Goal: Book appointment/travel/reservation

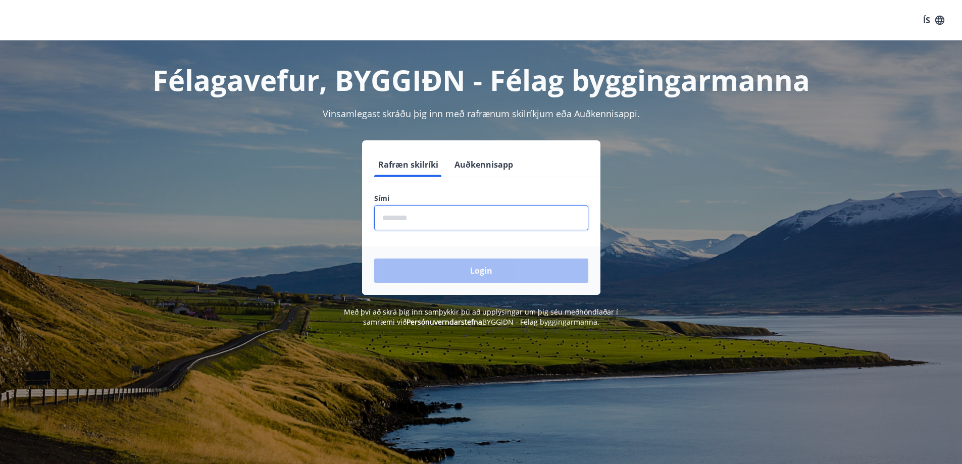
click at [439, 218] on input "phone" at bounding box center [481, 217] width 214 height 25
type input "********"
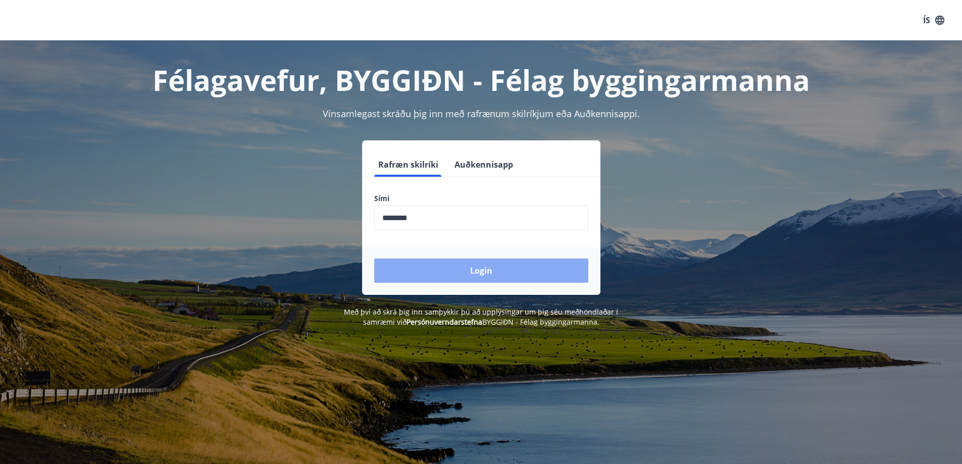
click at [480, 272] on button "Login" at bounding box center [481, 270] width 214 height 24
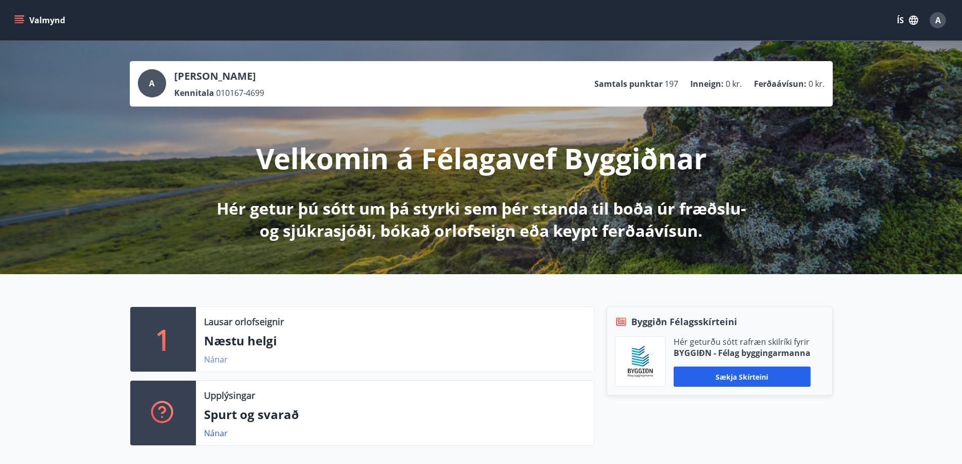
click at [220, 358] on link "Nánar" at bounding box center [216, 359] width 24 height 11
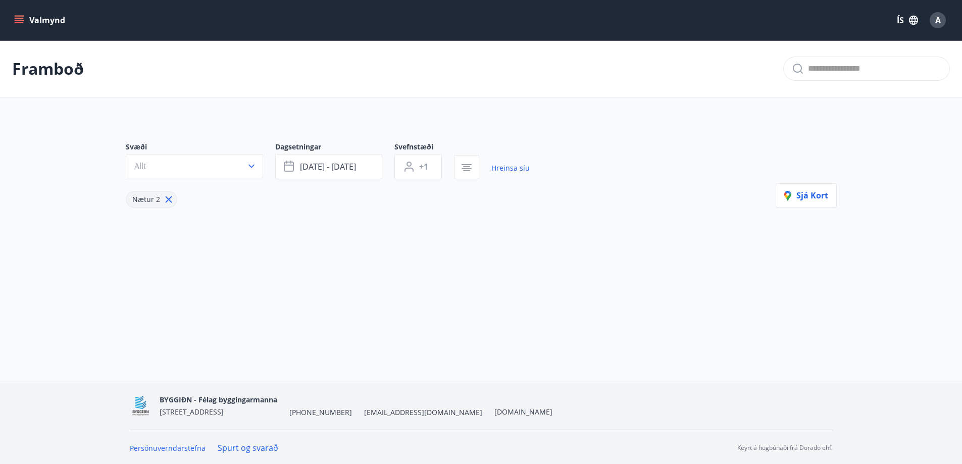
type input "*"
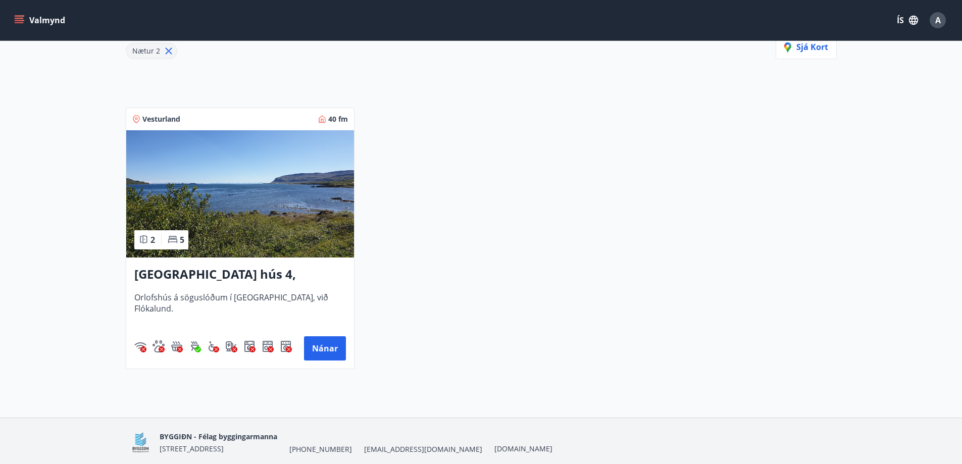
scroll to position [187, 0]
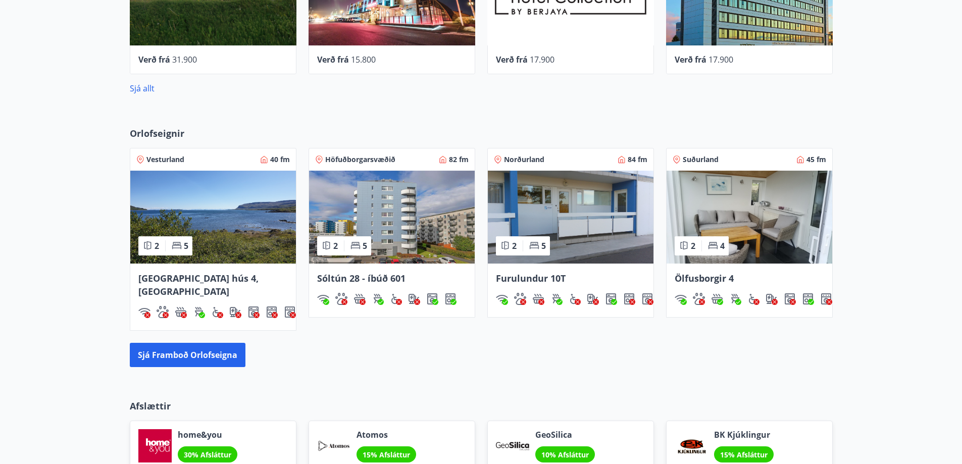
scroll to position [555, 0]
click at [716, 277] on span "Ölfusborgir 4" at bounding box center [703, 278] width 59 height 12
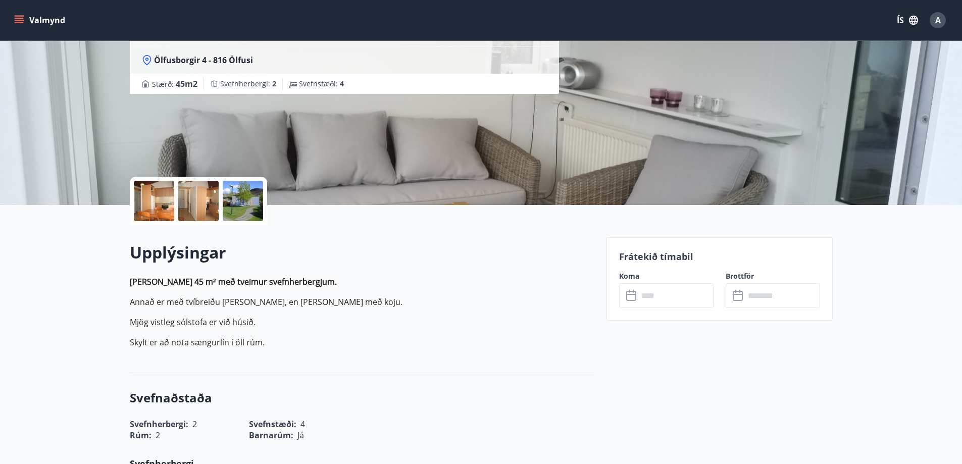
scroll to position [151, 0]
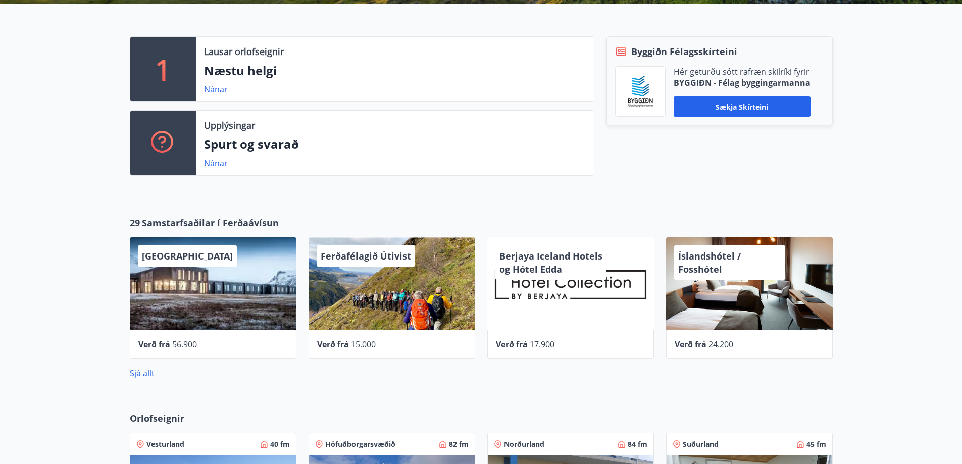
scroll to position [454, 0]
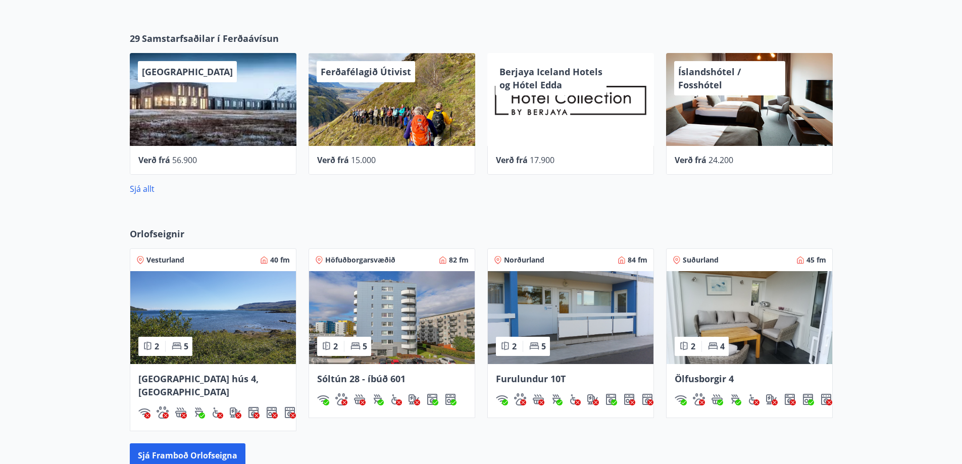
click at [177, 261] on span "Vesturland" at bounding box center [165, 260] width 38 height 10
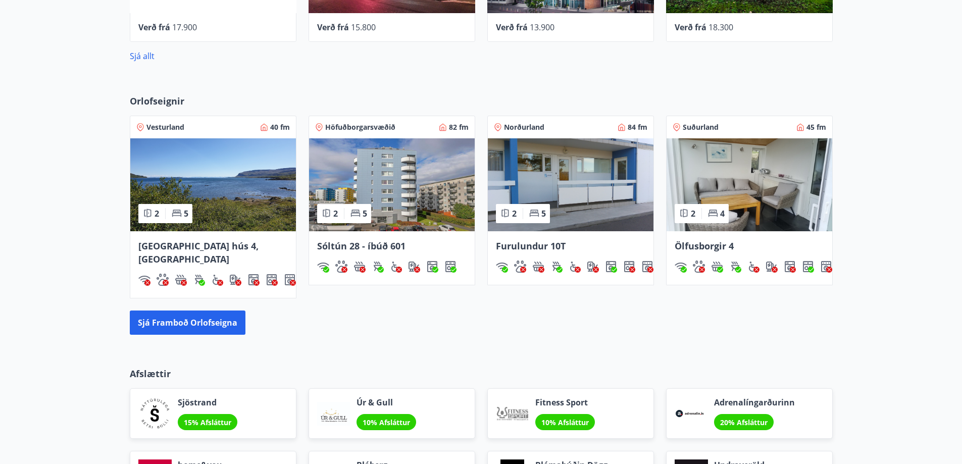
scroll to position [606, 0]
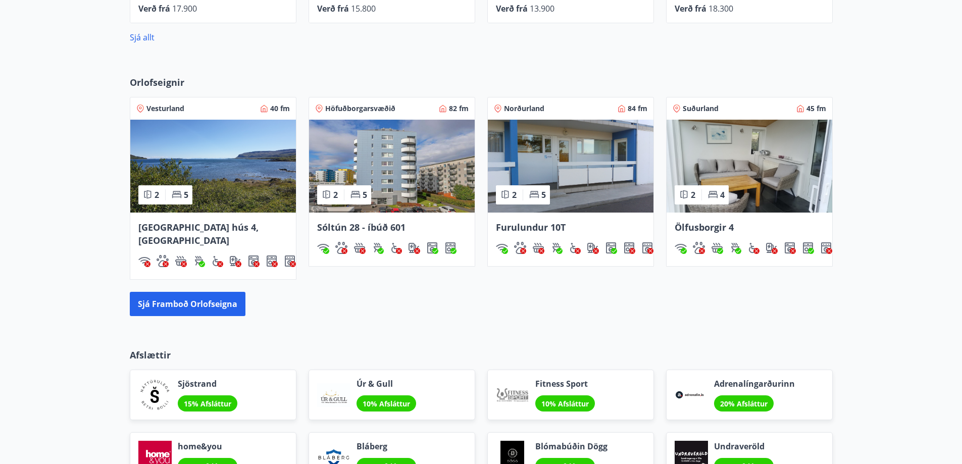
click at [703, 110] on span "Suðurland" at bounding box center [700, 108] width 36 height 10
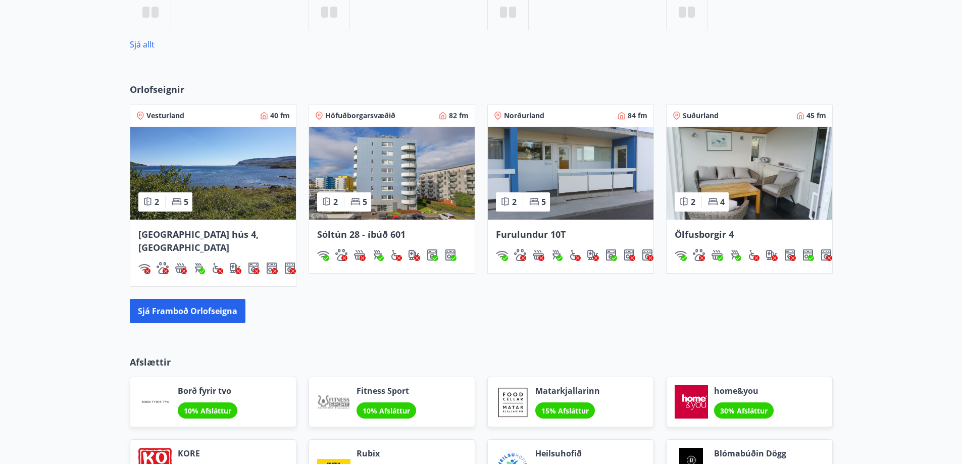
scroll to position [489, 0]
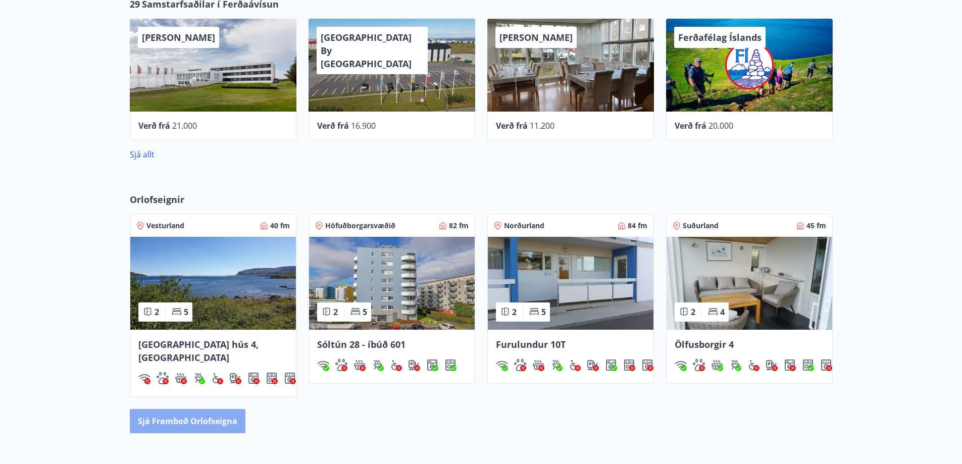
click at [193, 410] on button "Sjá framboð orlofseigna" at bounding box center [188, 421] width 116 height 24
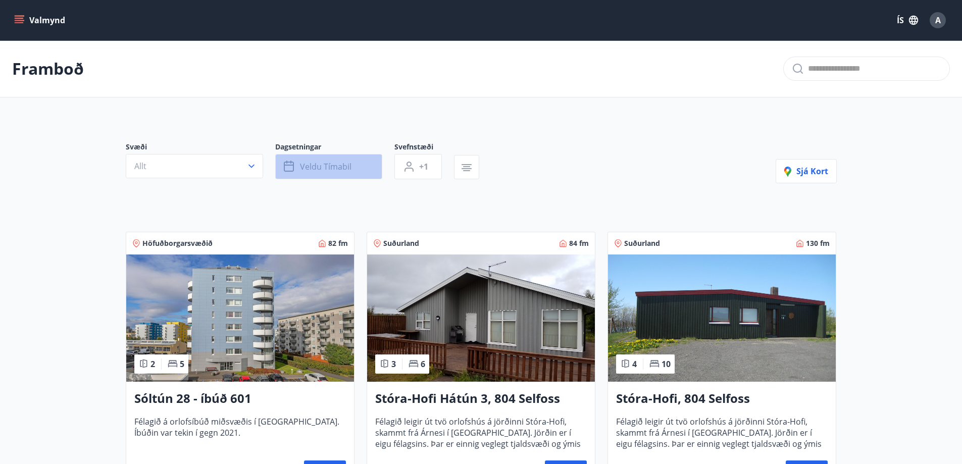
click at [347, 170] on span "Veldu tímabil" at bounding box center [325, 166] width 51 height 11
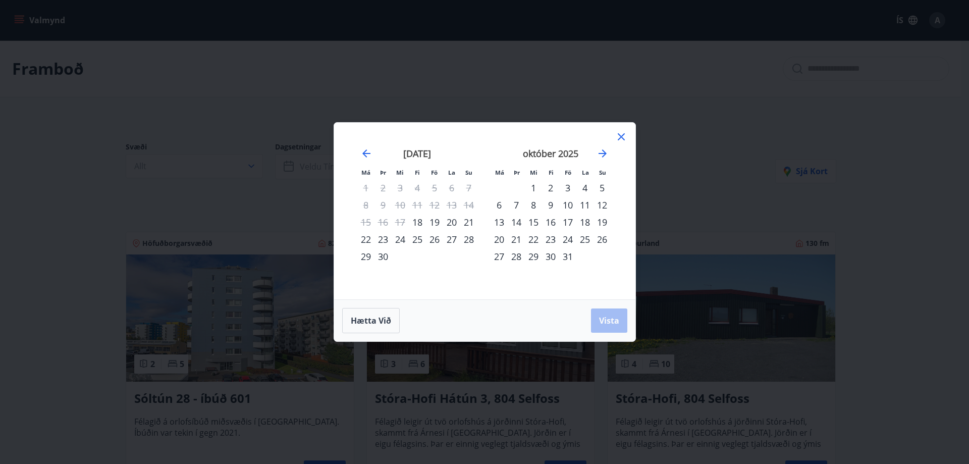
click at [434, 223] on div "19" at bounding box center [434, 222] width 17 height 17
click at [610, 318] on span "Vista" at bounding box center [609, 320] width 20 height 11
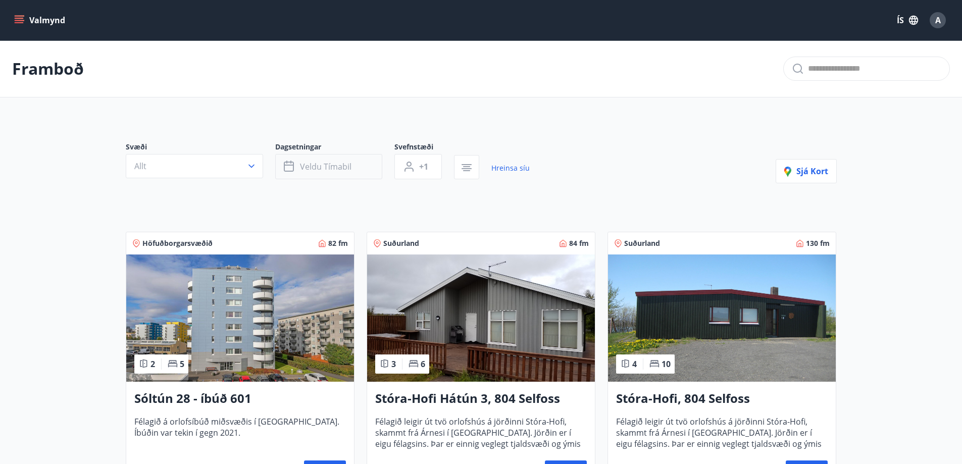
click at [325, 169] on span "Veldu tímabil" at bounding box center [325, 166] width 51 height 11
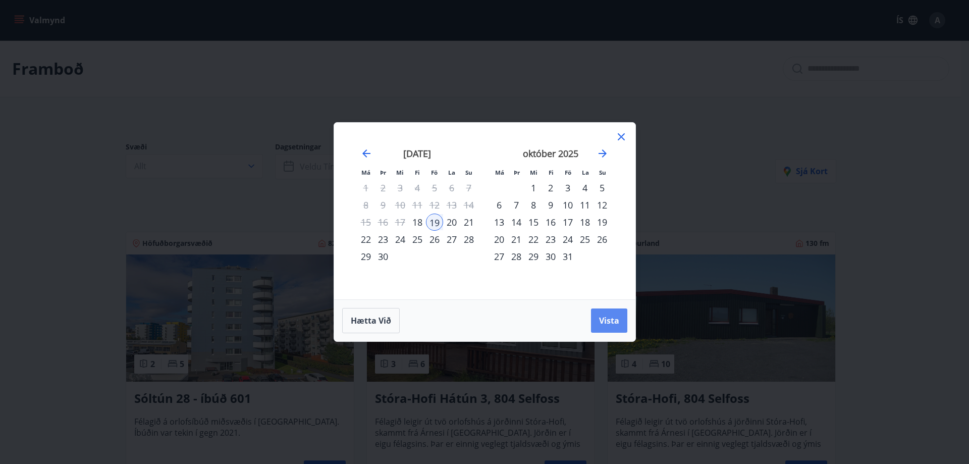
click at [608, 326] on span "Vista" at bounding box center [609, 320] width 20 height 11
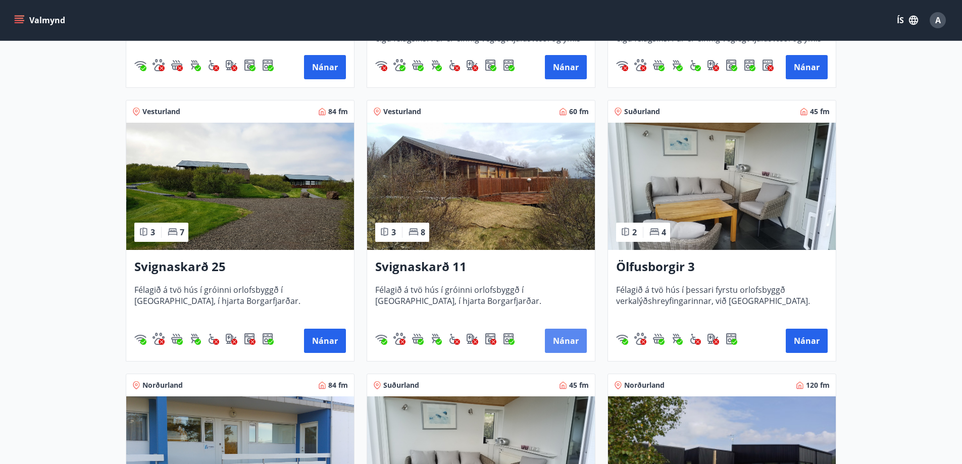
scroll to position [404, 0]
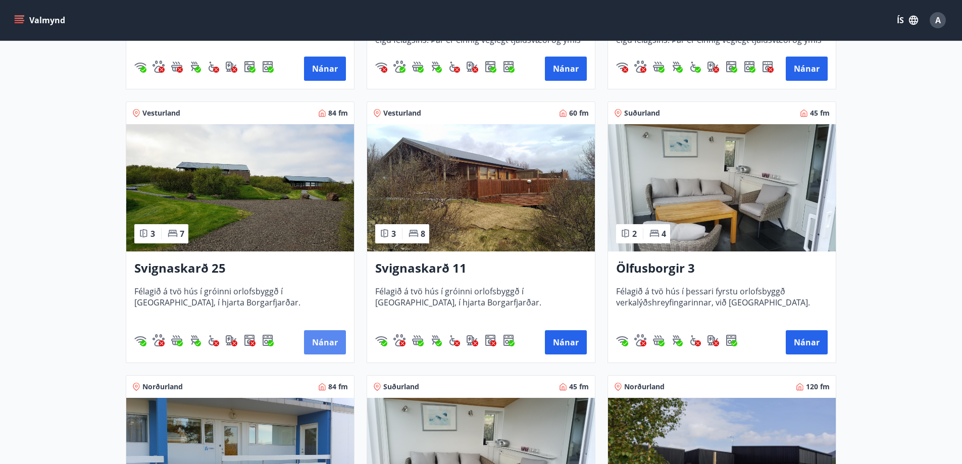
click at [324, 343] on button "Nánar" at bounding box center [325, 342] width 42 height 24
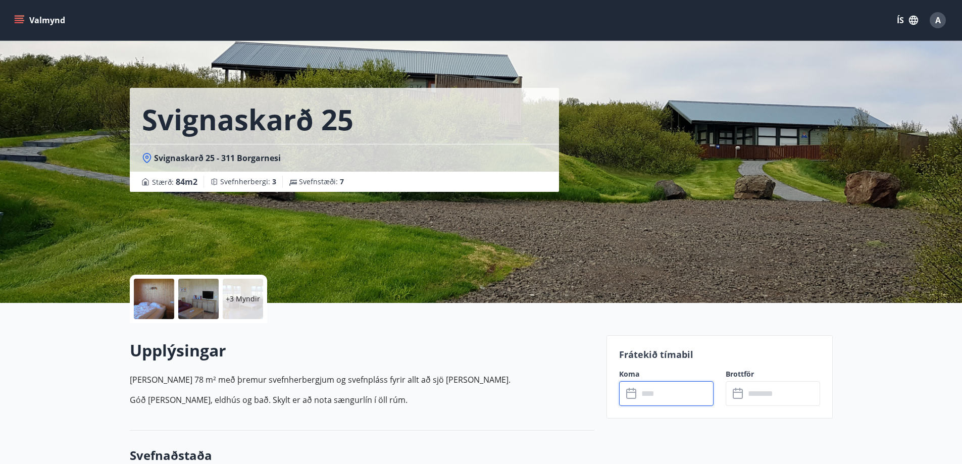
click at [651, 394] on input "text" at bounding box center [675, 393] width 75 height 25
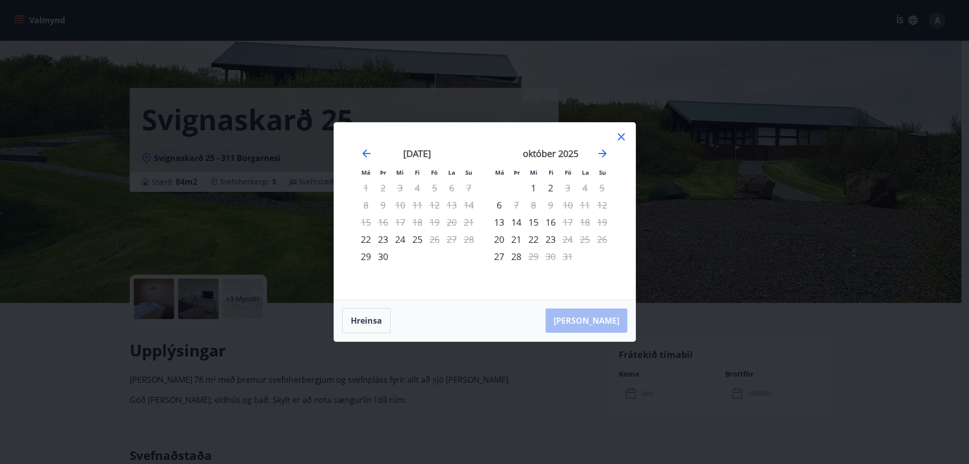
click at [621, 136] on icon at bounding box center [621, 136] width 7 height 7
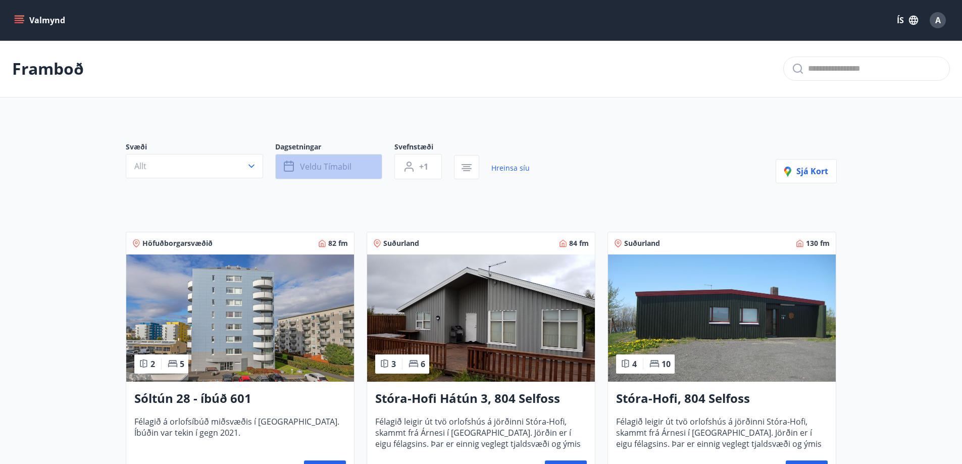
click at [350, 167] on span "Veldu tímabil" at bounding box center [325, 166] width 51 height 11
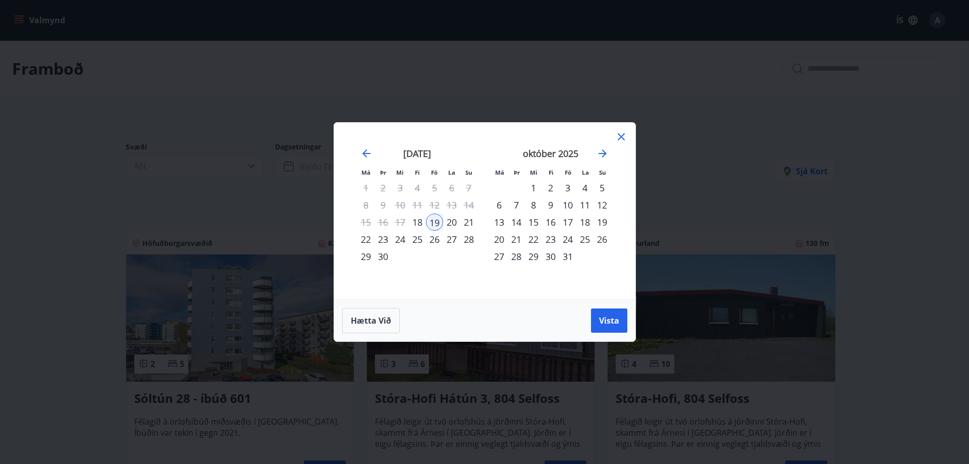
click at [437, 225] on div "19" at bounding box center [434, 222] width 17 height 17
drag, startPoint x: 618, startPoint y: 136, endPoint x: 623, endPoint y: 135, distance: 5.1
click at [621, 135] on icon at bounding box center [621, 137] width 12 height 12
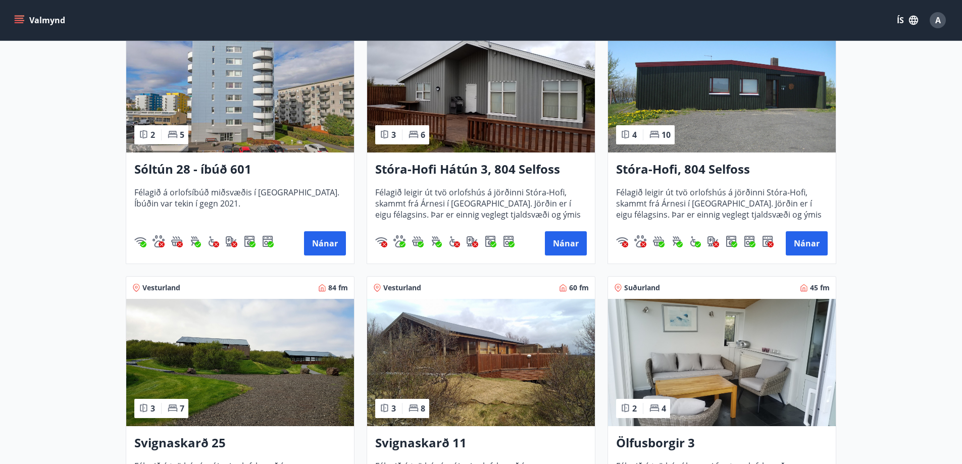
scroll to position [303, 0]
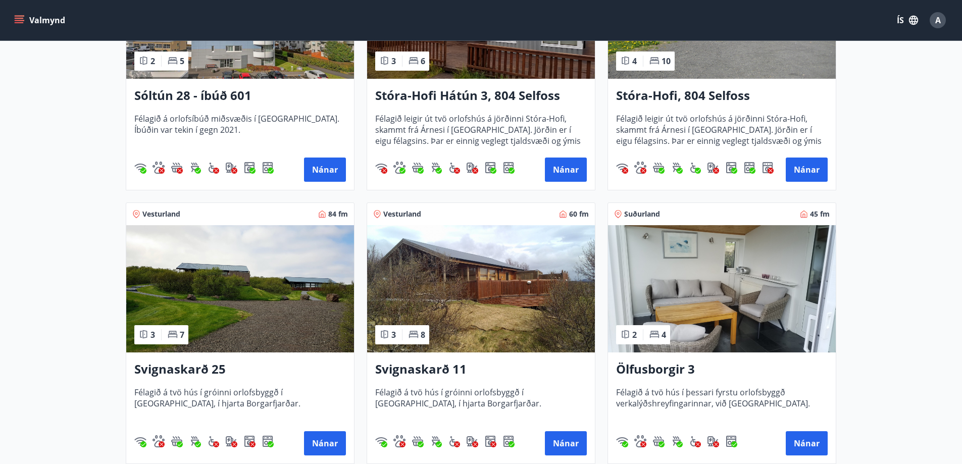
click at [428, 373] on h3 "Svignaskarð 11" at bounding box center [480, 369] width 211 height 18
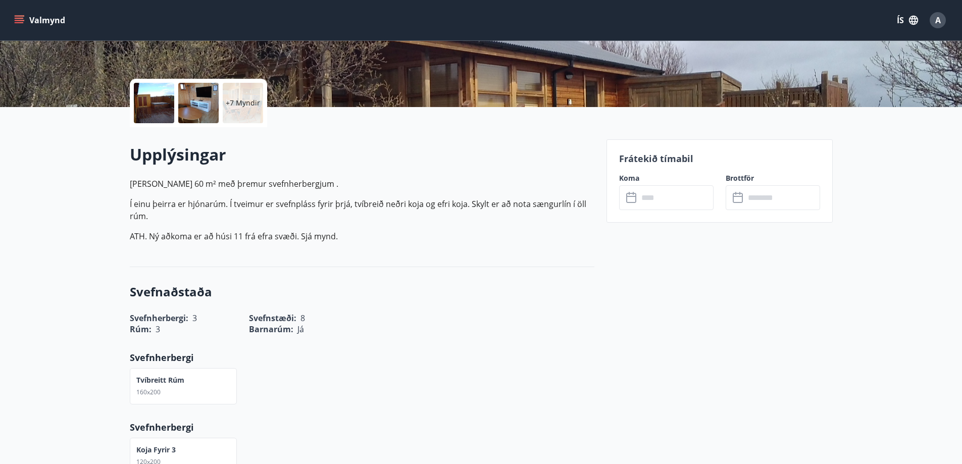
scroll to position [202, 0]
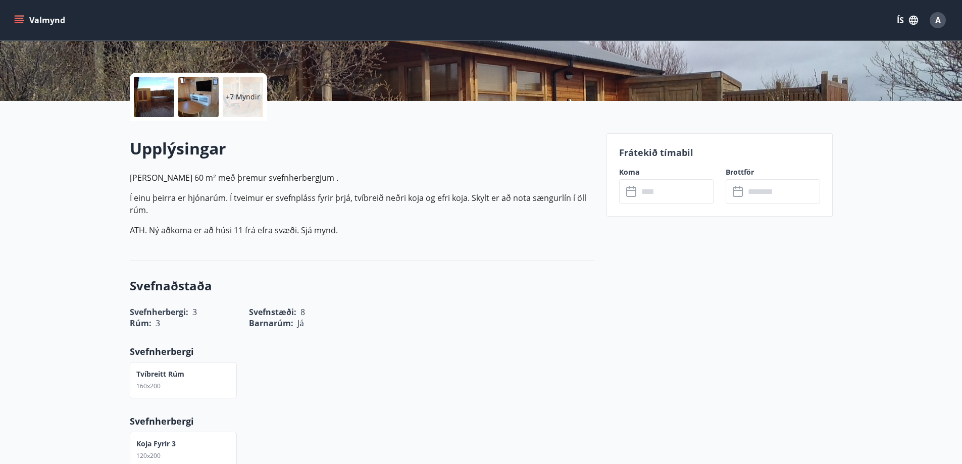
click at [661, 195] on input "text" at bounding box center [675, 191] width 75 height 25
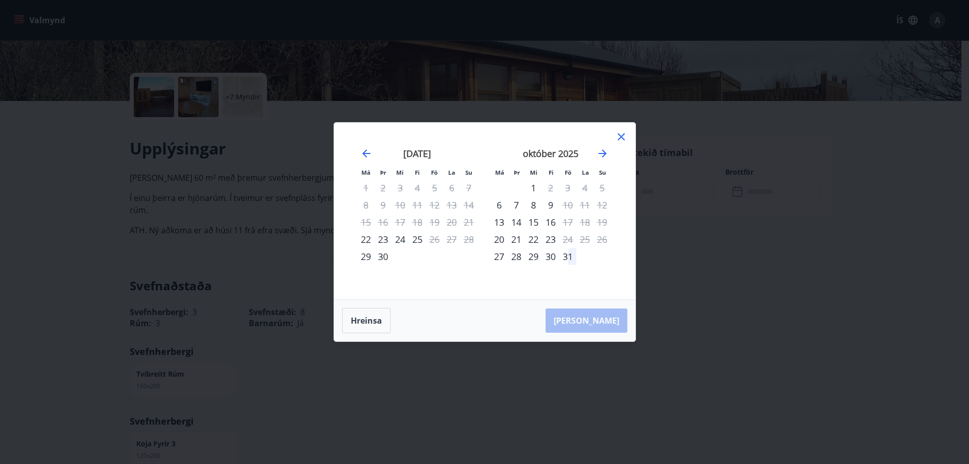
click at [618, 135] on icon at bounding box center [621, 137] width 12 height 12
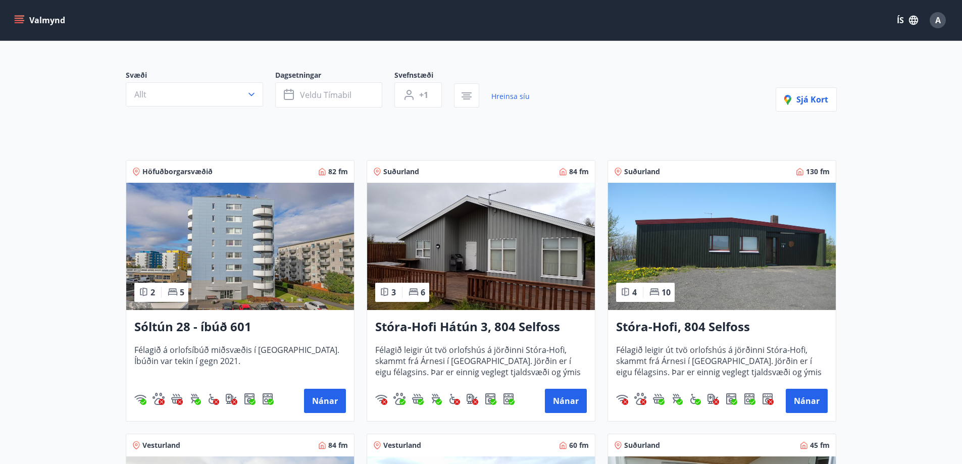
scroll to position [101, 0]
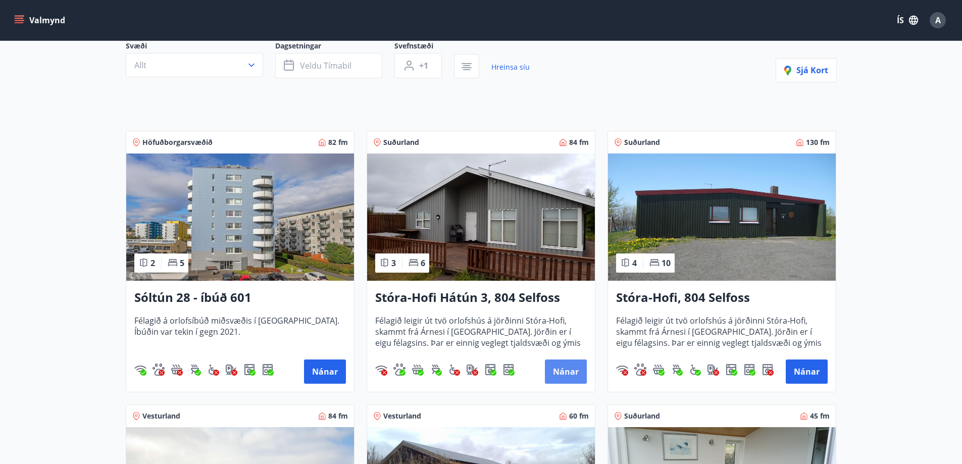
click at [565, 370] on button "Nánar" at bounding box center [566, 371] width 42 height 24
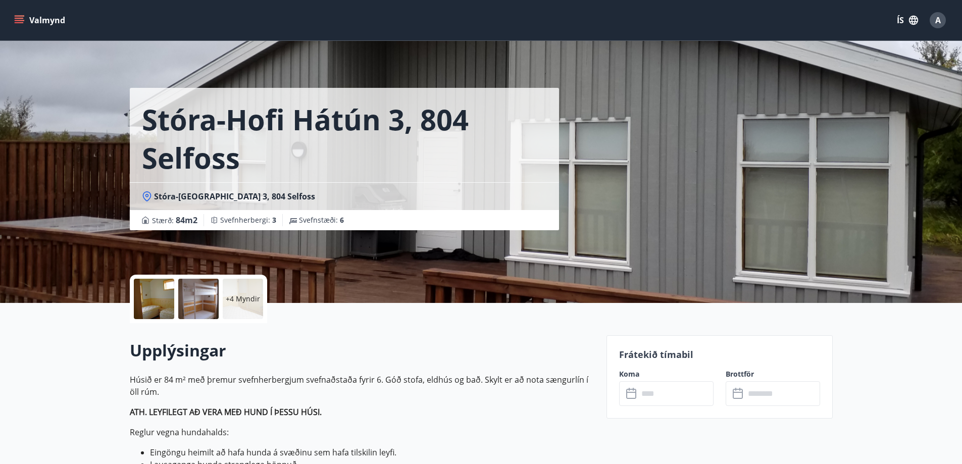
click at [665, 390] on input "text" at bounding box center [675, 393] width 75 height 25
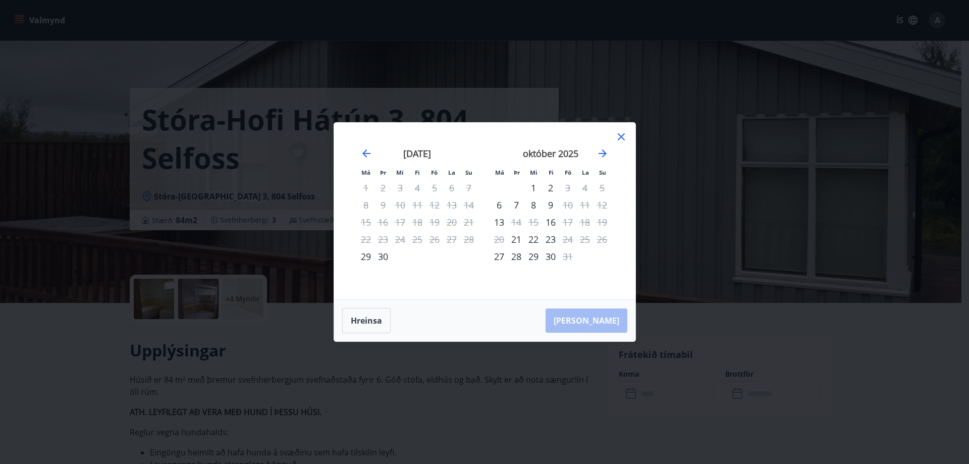
click at [621, 136] on icon at bounding box center [621, 137] width 12 height 12
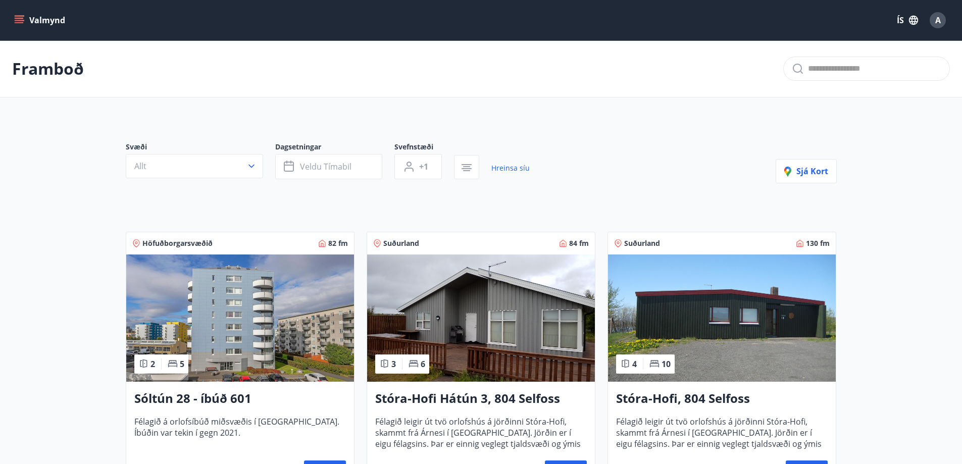
click at [714, 399] on h3 "Stóra-Hofi, 804 Selfoss" at bounding box center [721, 399] width 211 height 18
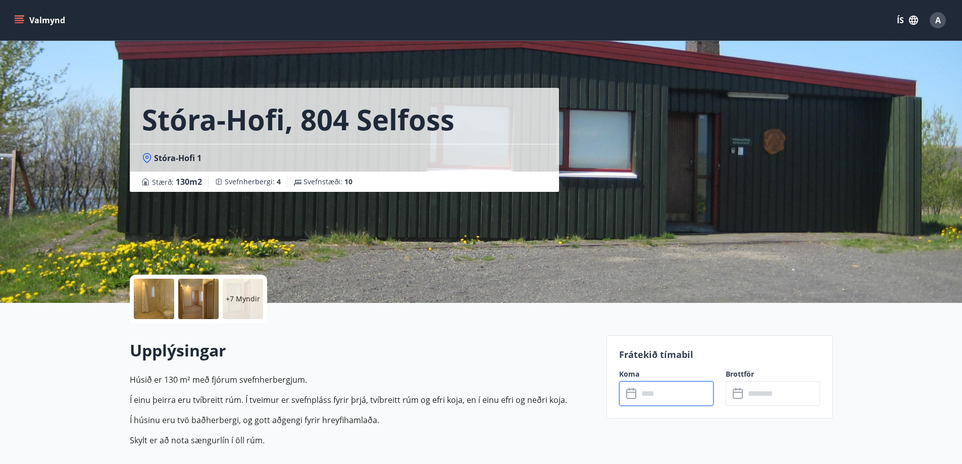
click at [699, 399] on input "text" at bounding box center [675, 393] width 75 height 25
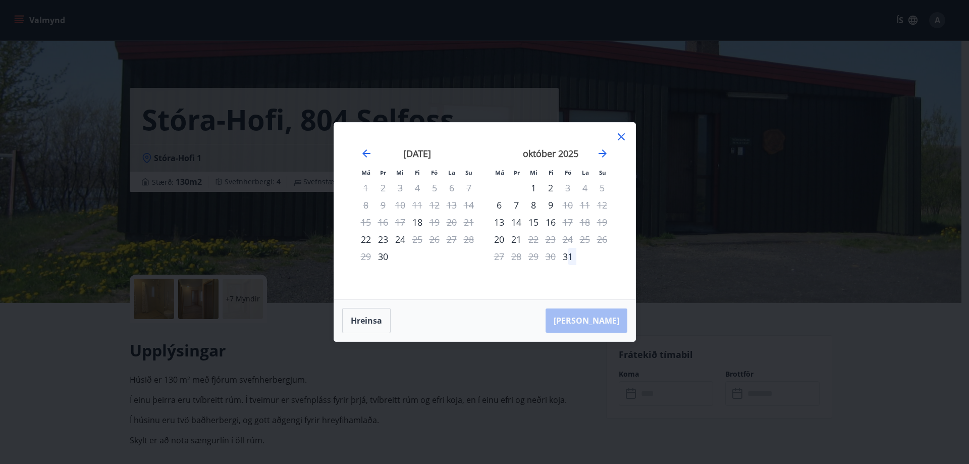
click at [619, 134] on icon at bounding box center [621, 136] width 7 height 7
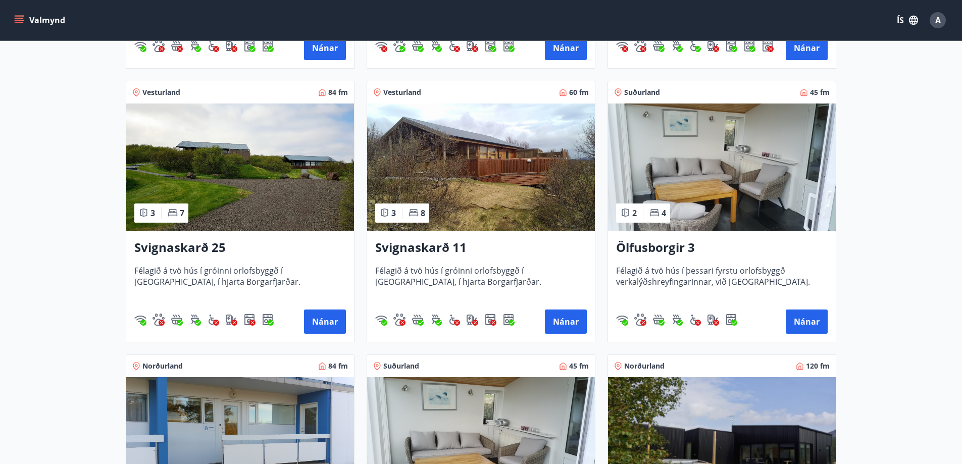
scroll to position [454, 0]
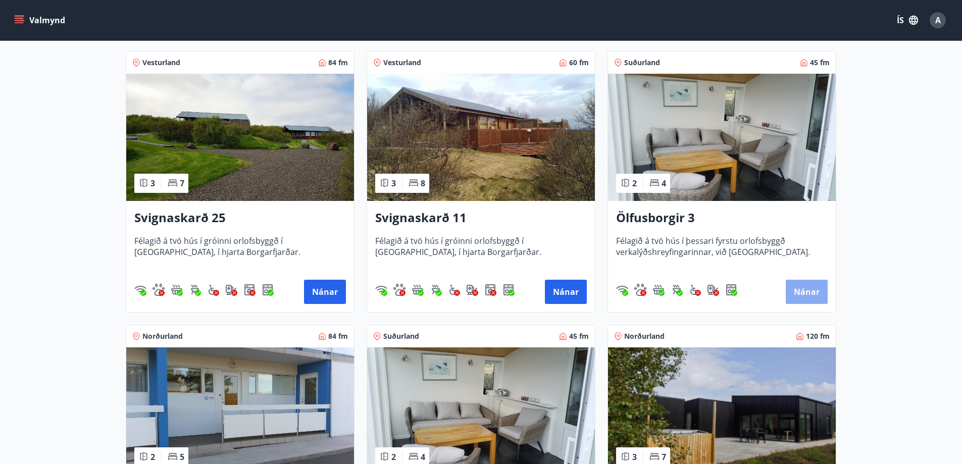
click at [806, 294] on button "Nánar" at bounding box center [806, 292] width 42 height 24
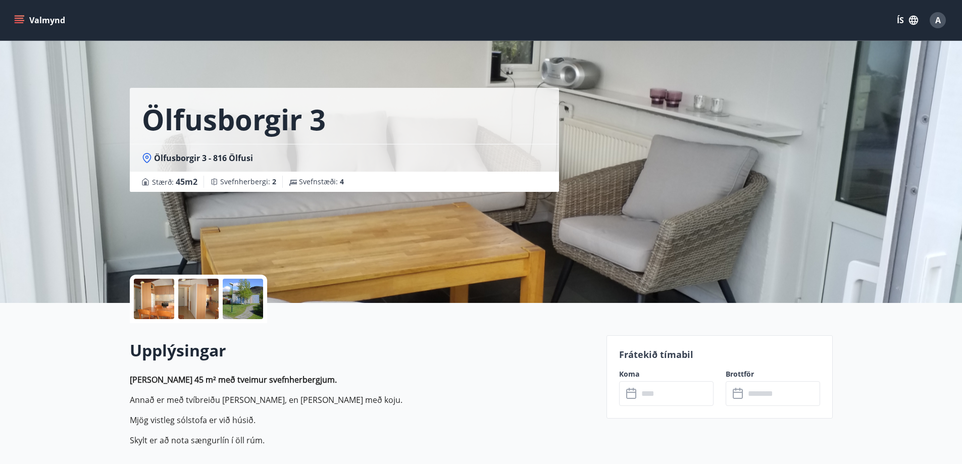
click at [674, 393] on input "text" at bounding box center [675, 393] width 75 height 25
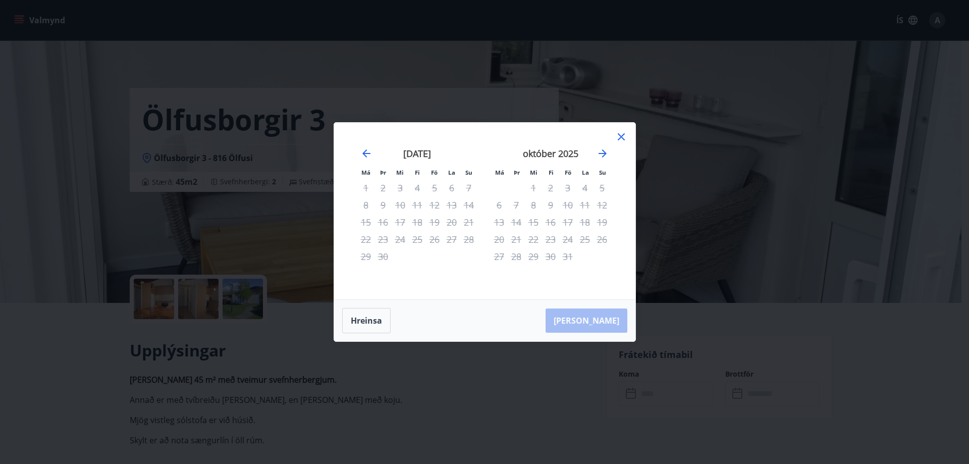
click at [619, 135] on icon at bounding box center [621, 136] width 7 height 7
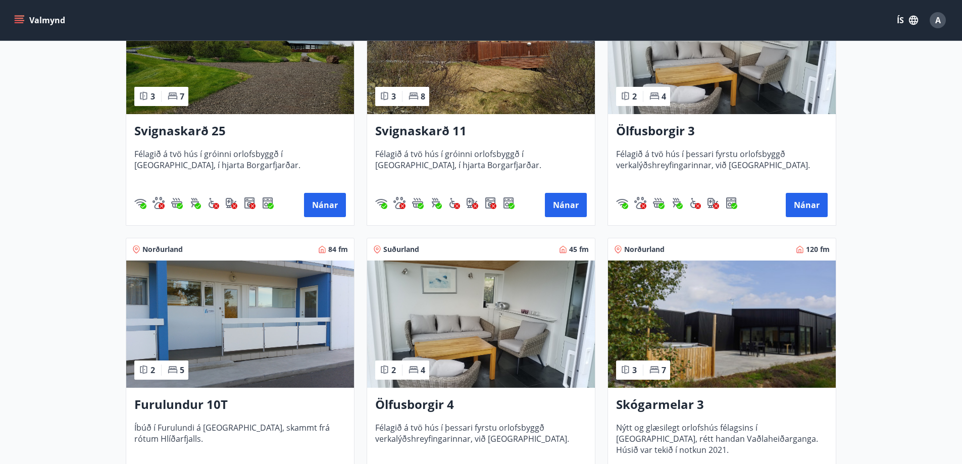
scroll to position [555, 0]
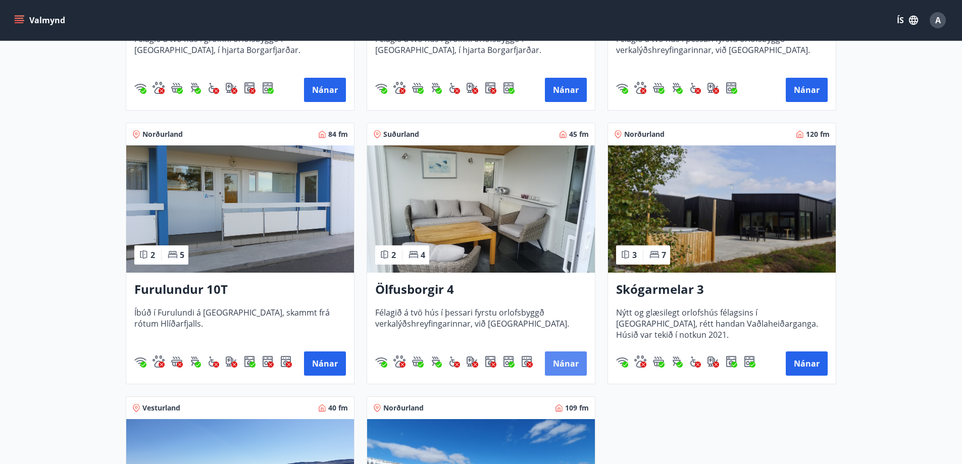
click at [573, 358] on button "Nánar" at bounding box center [566, 363] width 42 height 24
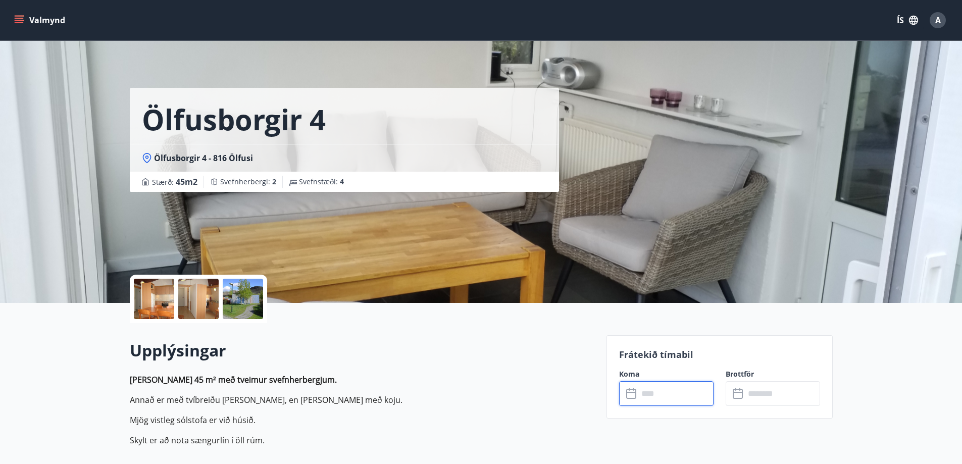
click at [674, 400] on input "text" at bounding box center [675, 393] width 75 height 25
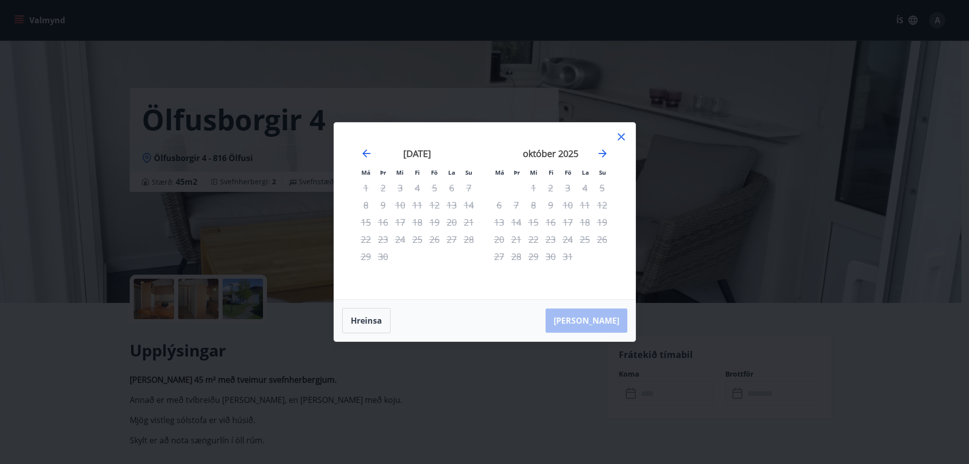
click at [620, 138] on icon at bounding box center [621, 136] width 7 height 7
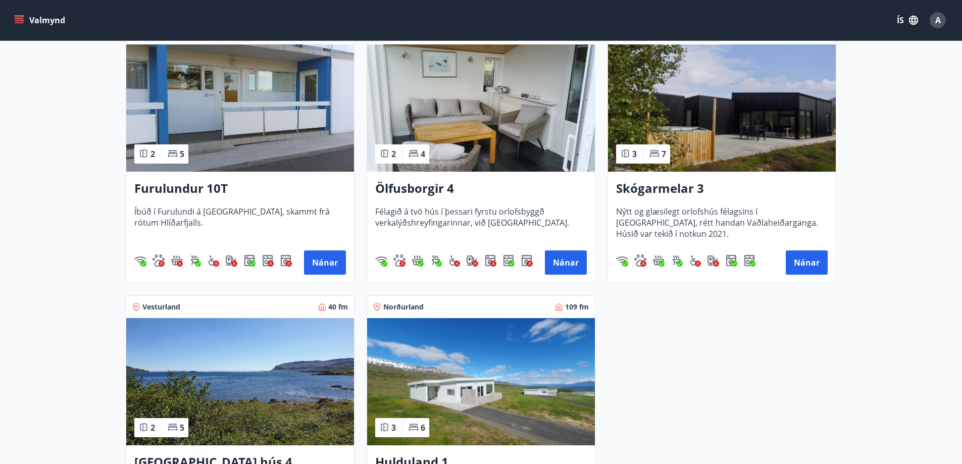
scroll to position [759, 0]
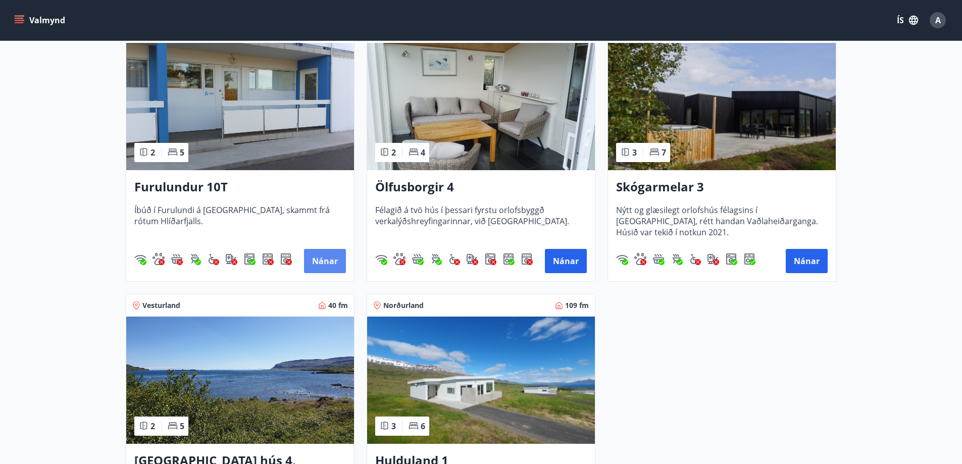
click at [334, 264] on button "Nánar" at bounding box center [325, 261] width 42 height 24
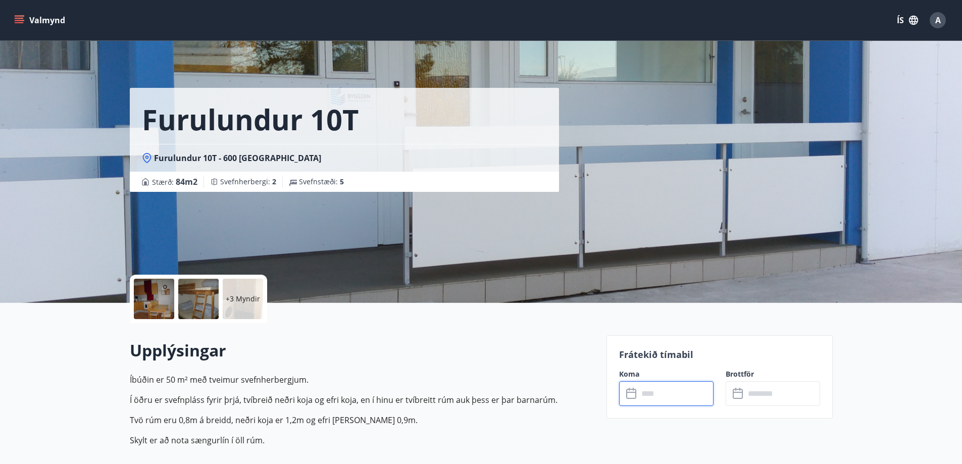
click at [662, 396] on input "text" at bounding box center [675, 393] width 75 height 25
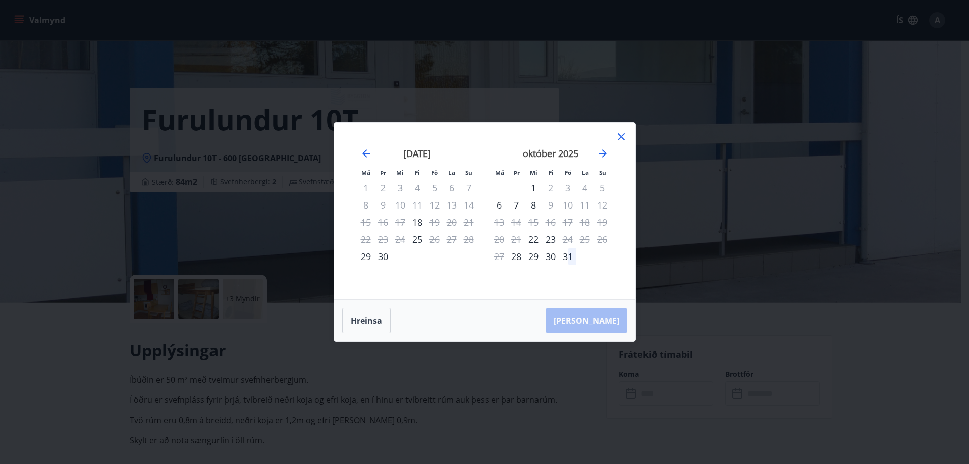
drag, startPoint x: 619, startPoint y: 136, endPoint x: 599, endPoint y: 137, distance: 20.2
click at [620, 136] on icon at bounding box center [621, 137] width 12 height 12
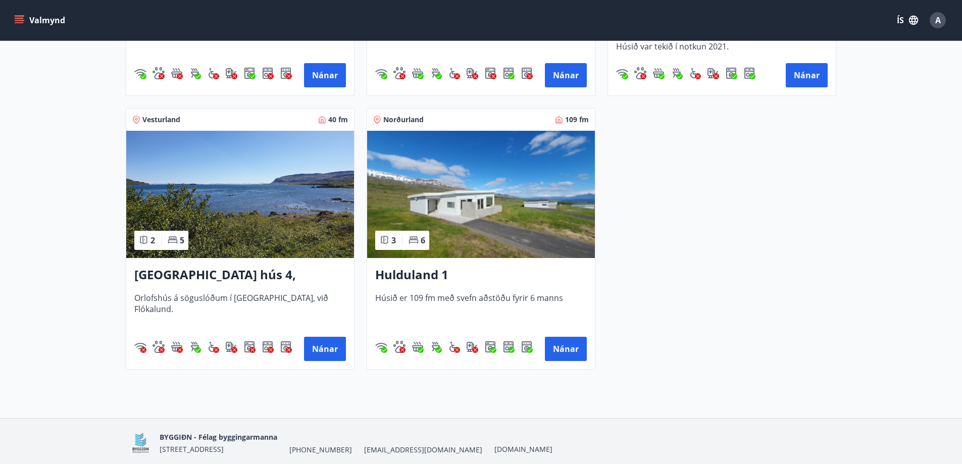
scroll to position [959, 0]
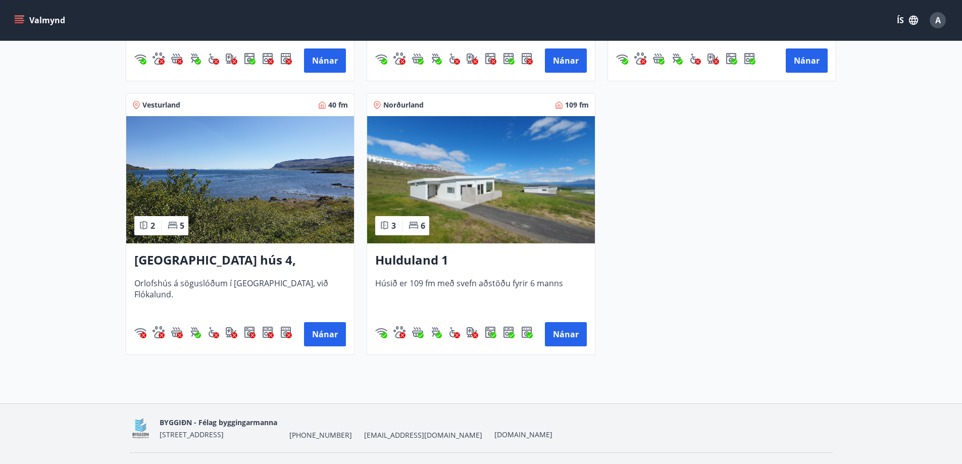
click at [414, 259] on h3 "Hulduland 1" at bounding box center [480, 260] width 211 height 18
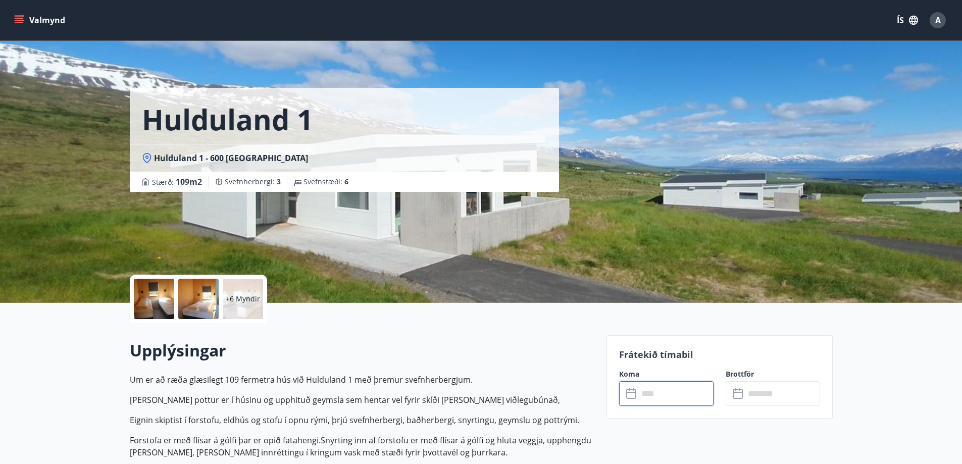
click at [683, 393] on input "text" at bounding box center [675, 393] width 75 height 25
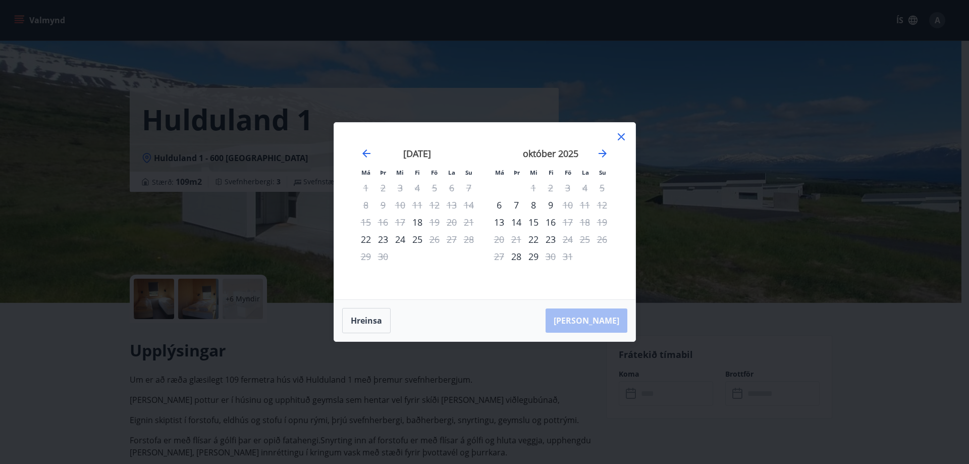
click at [620, 137] on icon at bounding box center [621, 137] width 12 height 12
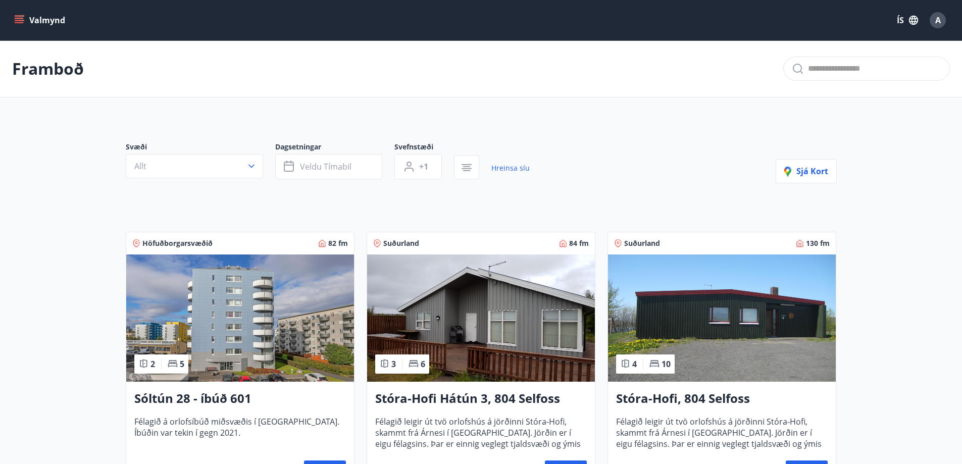
click at [935, 22] on span "A" at bounding box center [938, 20] width 6 height 11
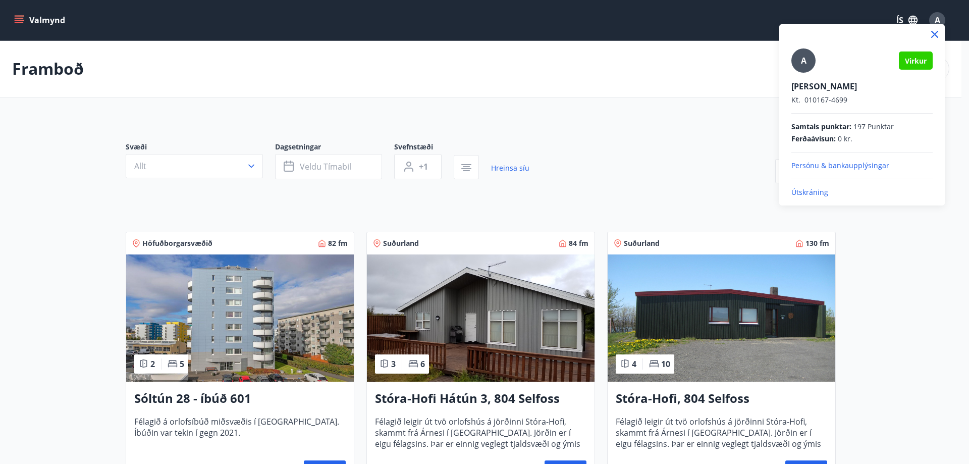
click at [810, 194] on p "Útskráning" at bounding box center [861, 192] width 141 height 10
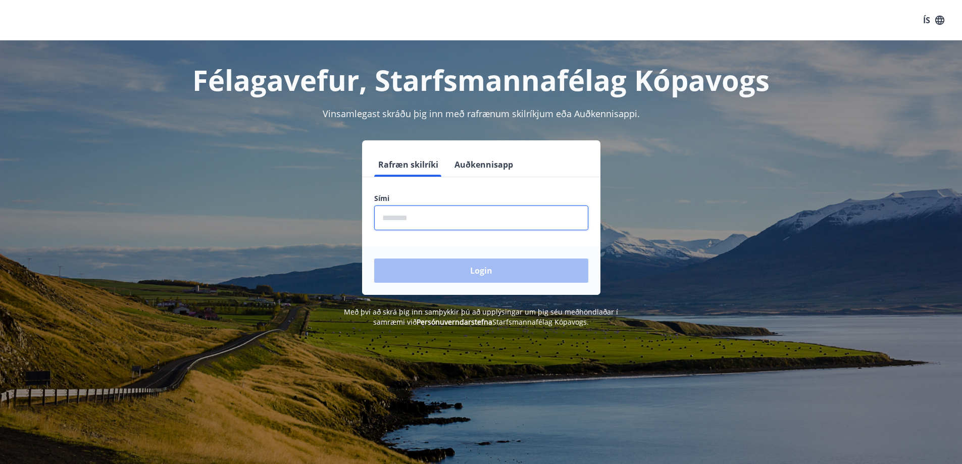
click at [451, 215] on input "phone" at bounding box center [481, 217] width 214 height 25
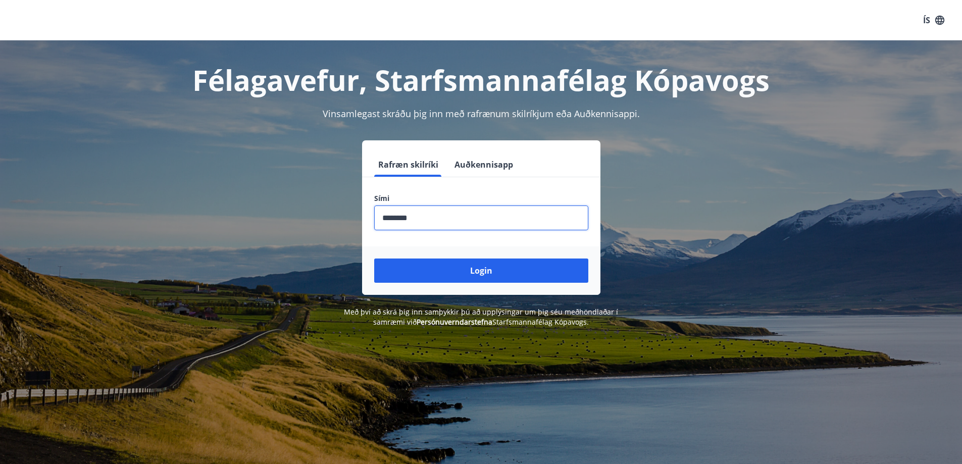
type input "********"
click at [374, 258] on button "Login" at bounding box center [481, 270] width 214 height 24
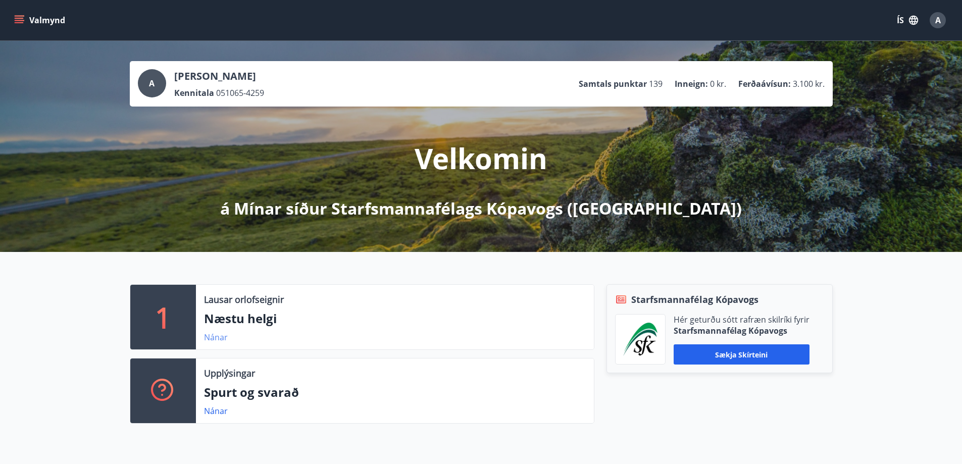
click at [217, 338] on link "Nánar" at bounding box center [216, 337] width 24 height 11
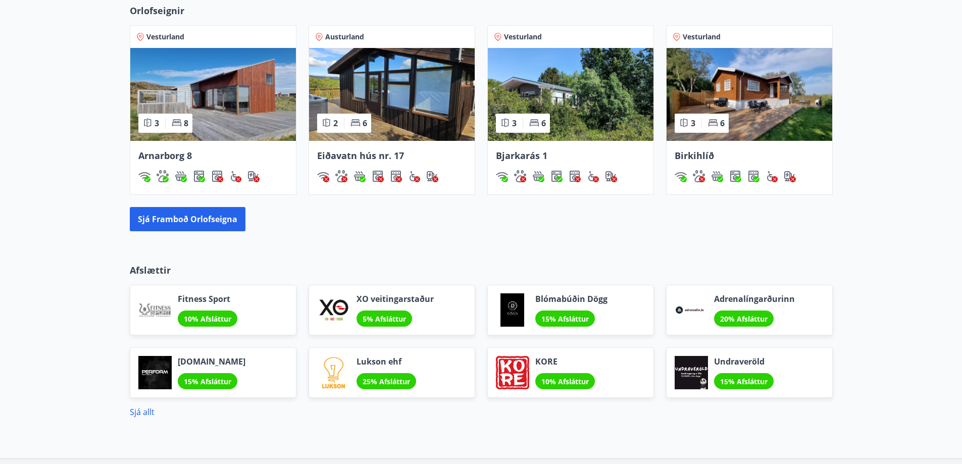
scroll to position [656, 0]
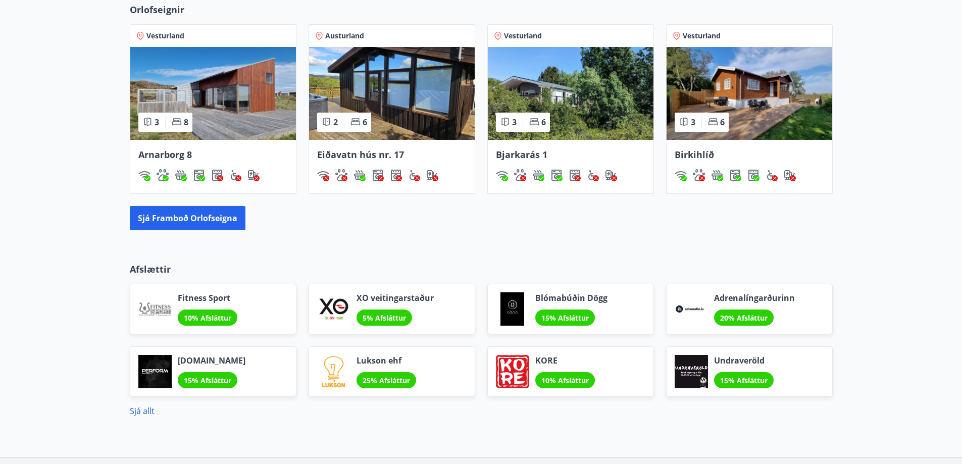
click at [694, 157] on span "Birkihlíð" at bounding box center [693, 154] width 39 height 12
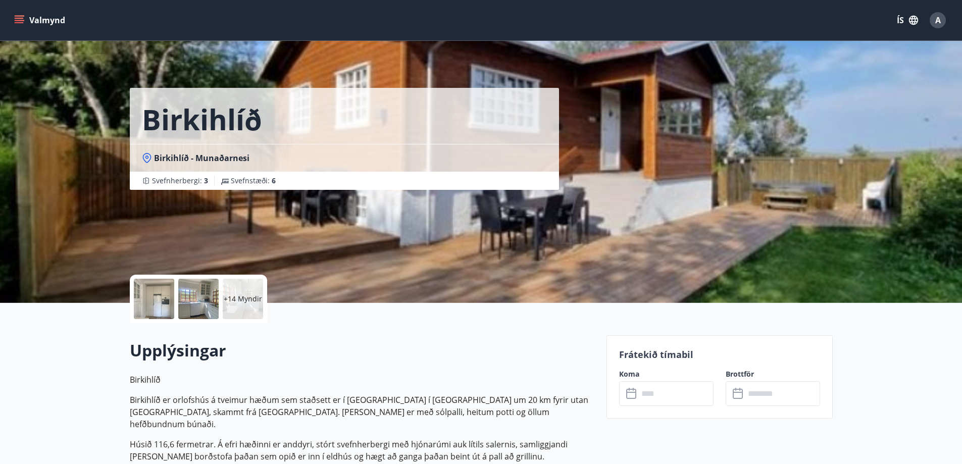
click at [654, 400] on input "text" at bounding box center [675, 393] width 75 height 25
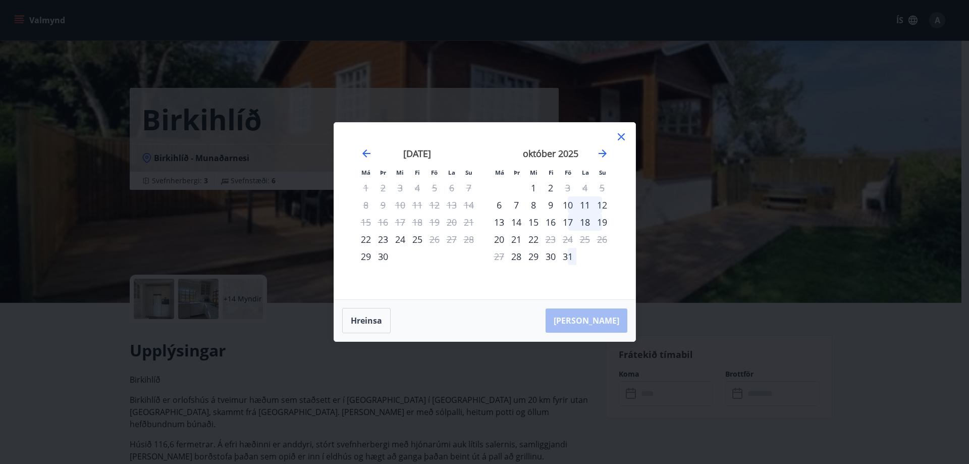
click at [622, 134] on icon at bounding box center [621, 137] width 12 height 12
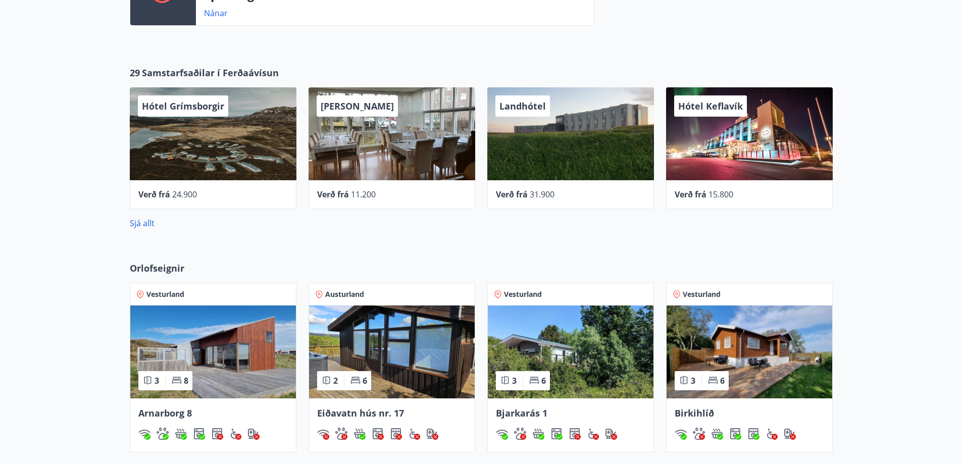
scroll to position [517, 0]
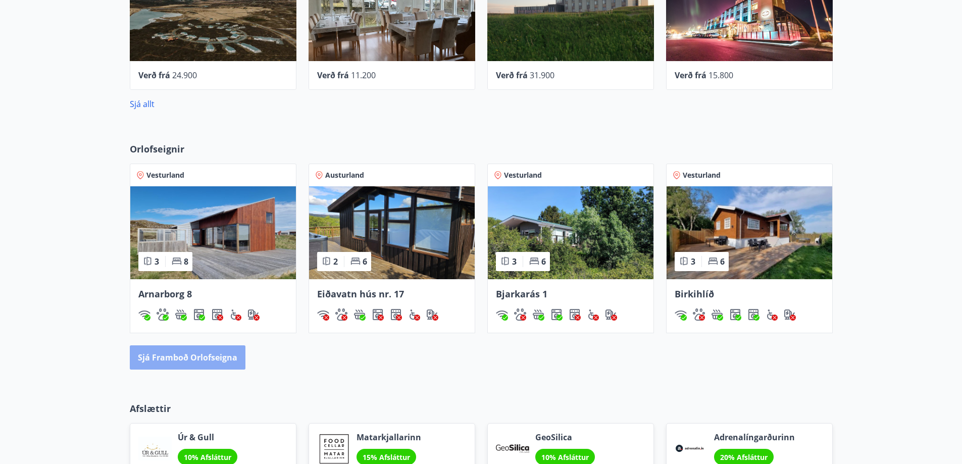
click at [197, 357] on button "Sjá framboð orlofseigna" at bounding box center [188, 357] width 116 height 24
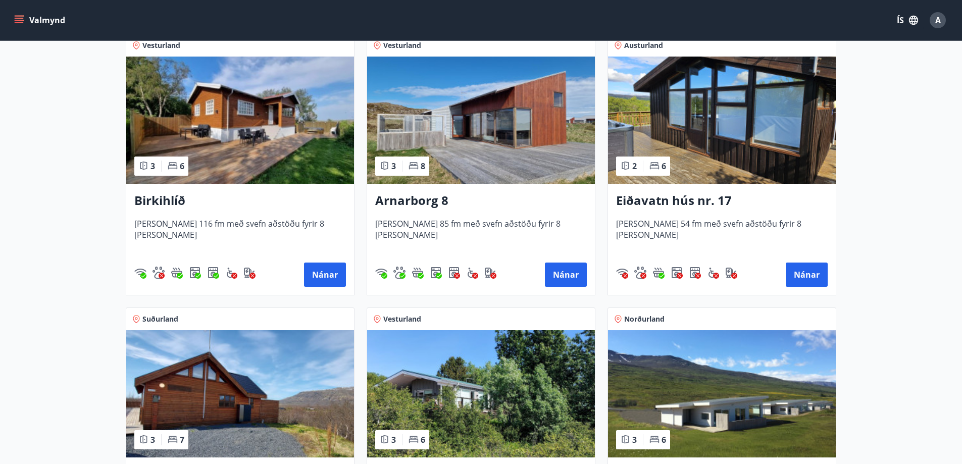
scroll to position [202, 0]
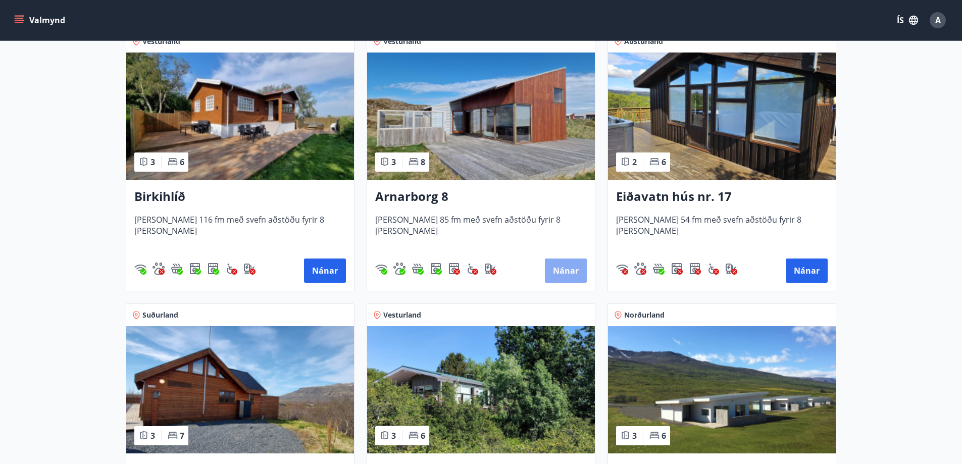
click at [564, 272] on button "Nánar" at bounding box center [566, 270] width 42 height 24
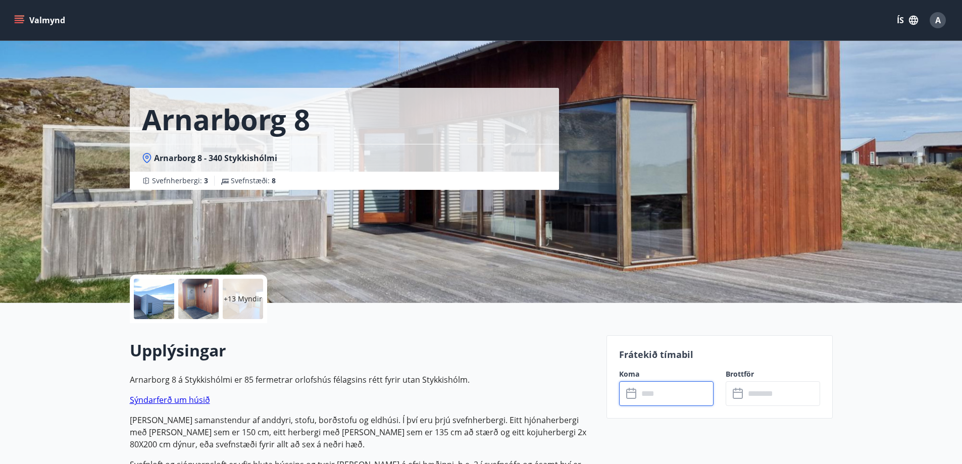
click at [668, 395] on input "text" at bounding box center [675, 393] width 75 height 25
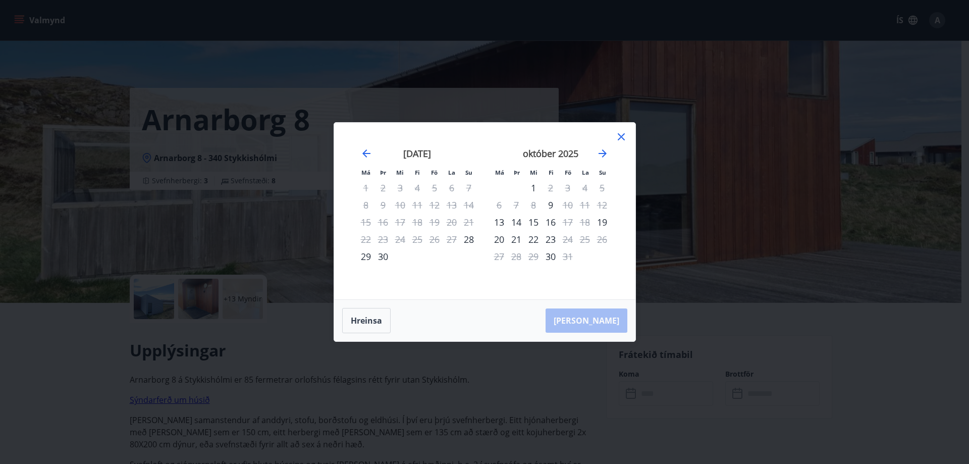
click at [619, 134] on icon at bounding box center [621, 137] width 12 height 12
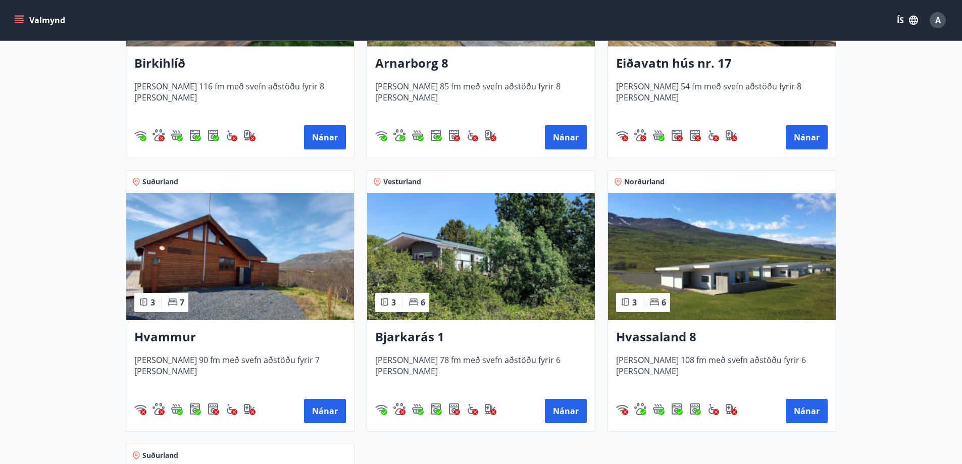
scroll to position [353, 0]
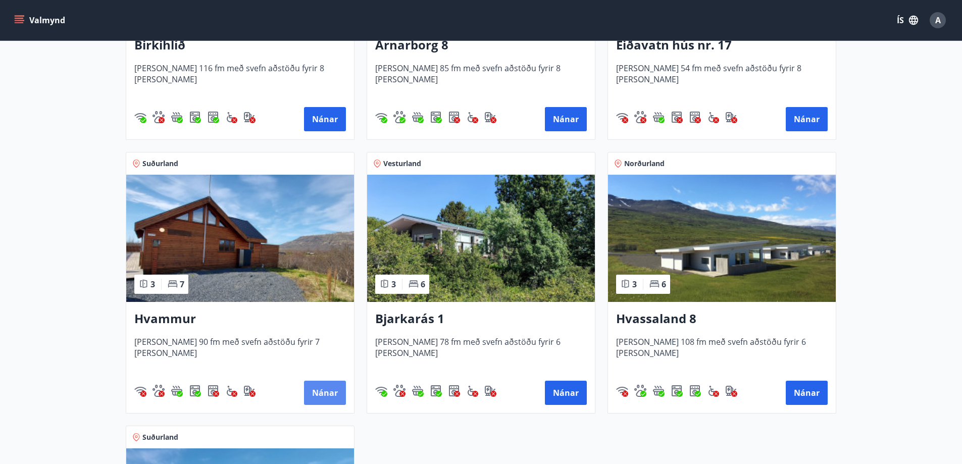
click at [329, 387] on button "Nánar" at bounding box center [325, 393] width 42 height 24
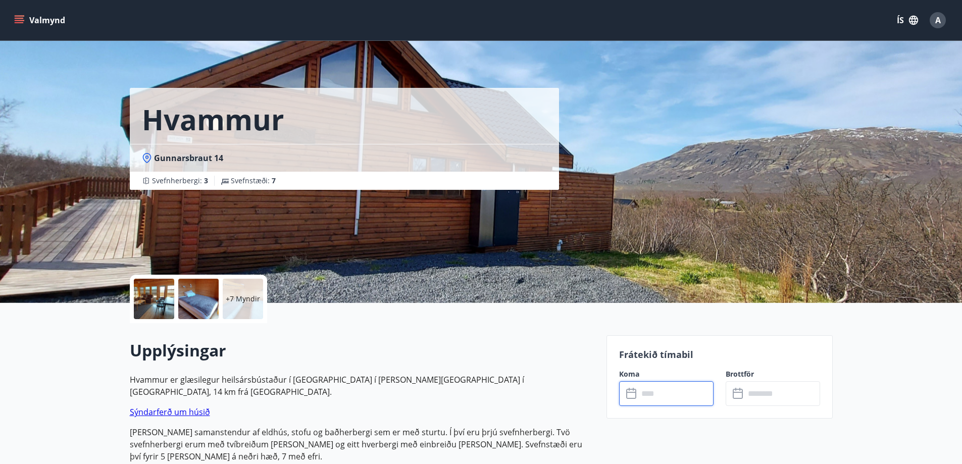
click at [670, 394] on input "text" at bounding box center [675, 393] width 75 height 25
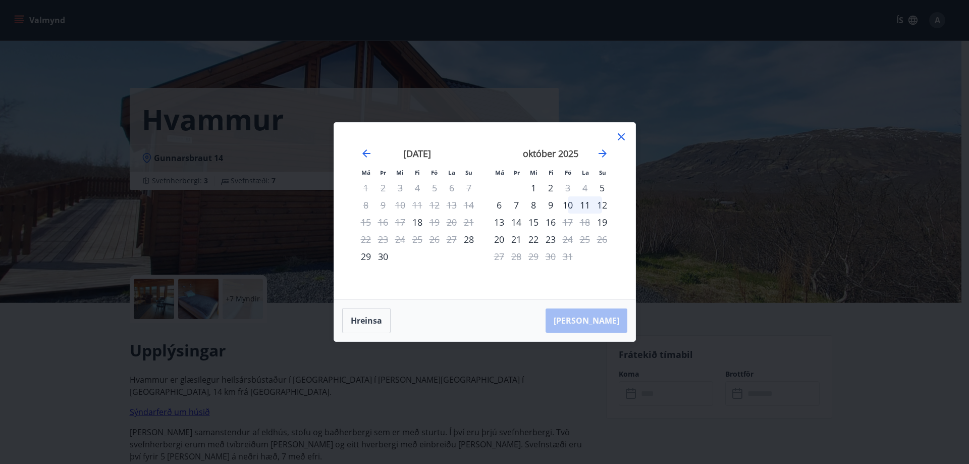
click at [620, 136] on icon at bounding box center [621, 136] width 7 height 7
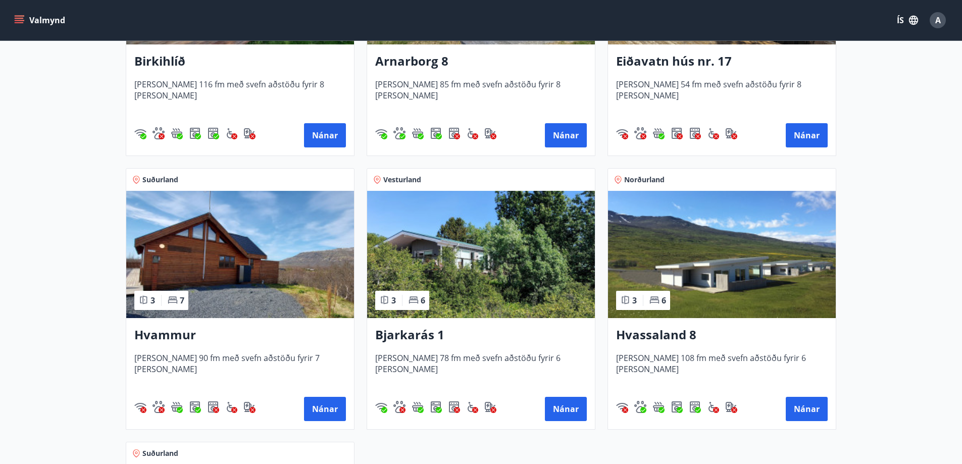
scroll to position [353, 0]
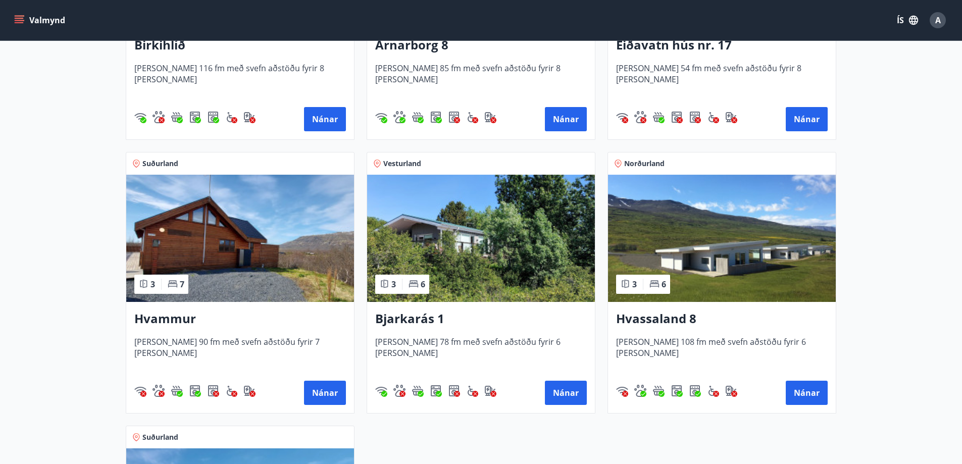
click at [470, 266] on img at bounding box center [481, 238] width 228 height 127
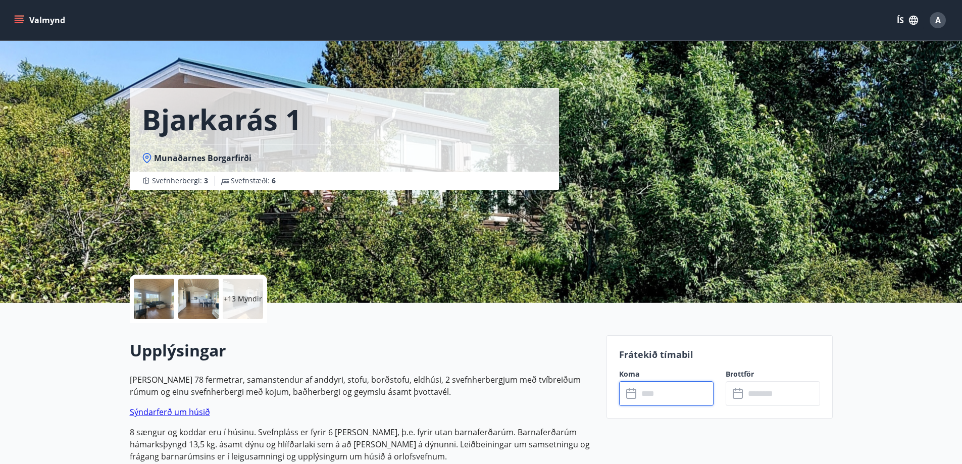
click at [653, 393] on input "text" at bounding box center [675, 393] width 75 height 25
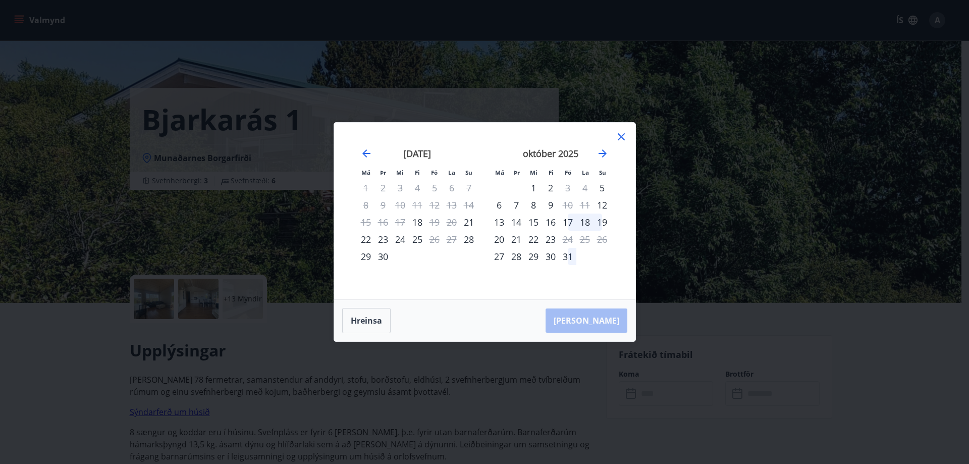
click at [621, 136] on icon at bounding box center [621, 136] width 7 height 7
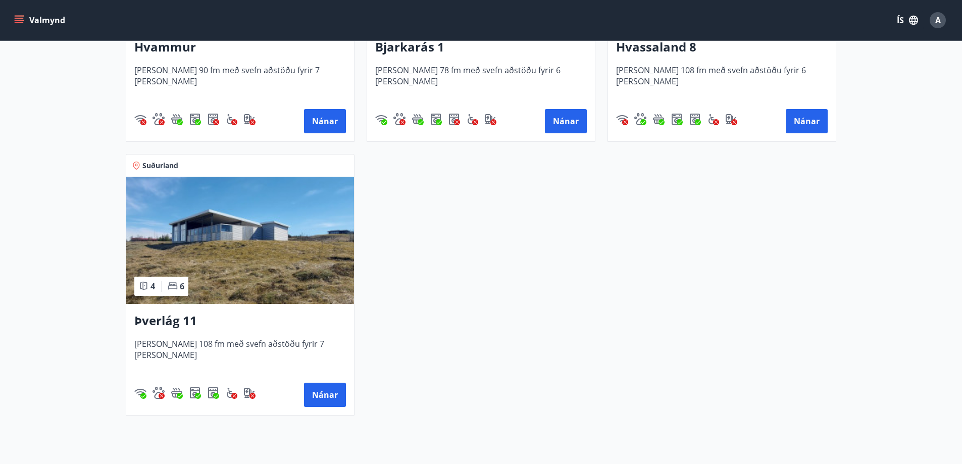
scroll to position [656, 0]
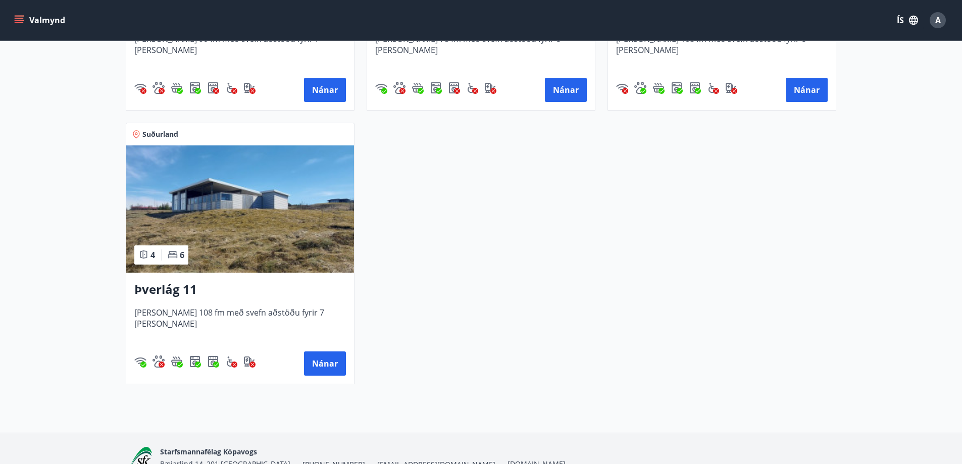
click at [238, 248] on img at bounding box center [240, 208] width 228 height 127
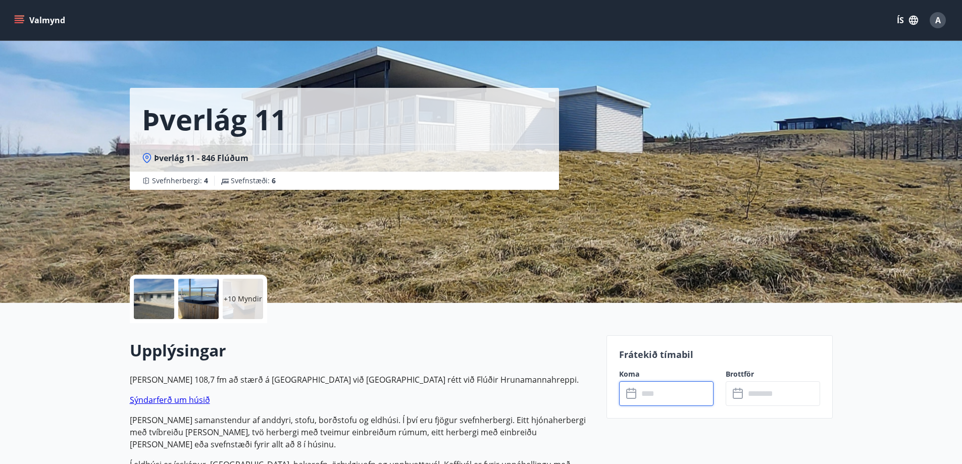
click at [663, 394] on input "text" at bounding box center [675, 393] width 75 height 25
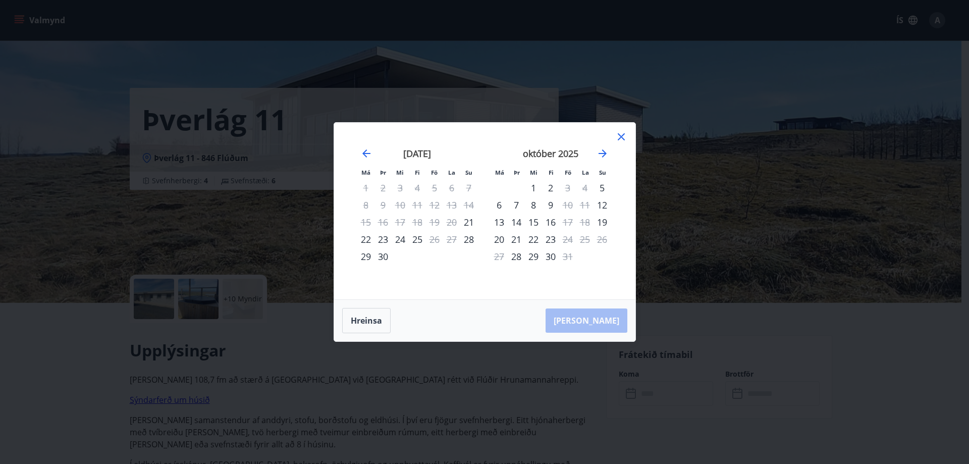
click at [619, 135] on icon at bounding box center [621, 136] width 7 height 7
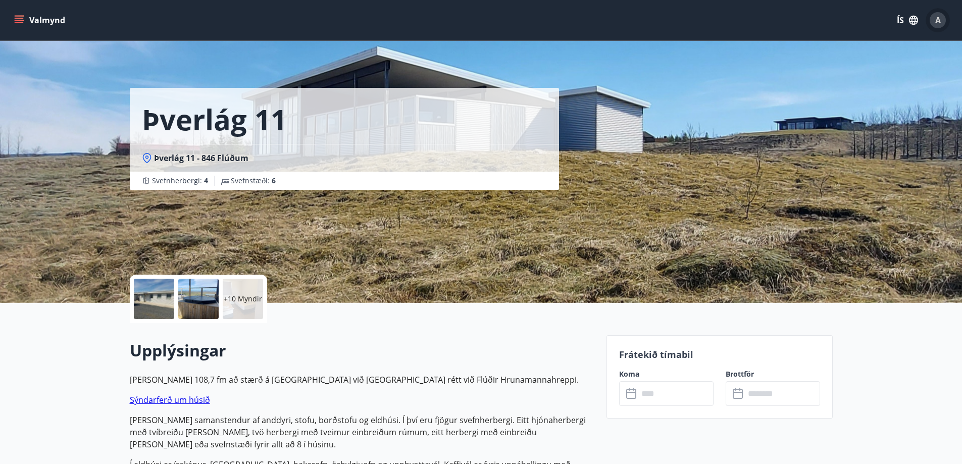
click at [937, 22] on span "A" at bounding box center [938, 20] width 6 height 11
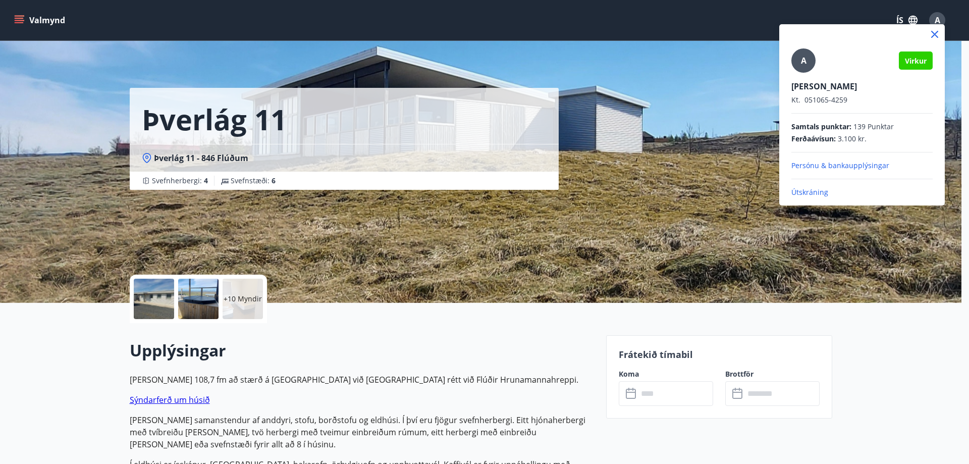
click at [809, 191] on p "Útskráning" at bounding box center [861, 192] width 141 height 10
